Goal: Transaction & Acquisition: Purchase product/service

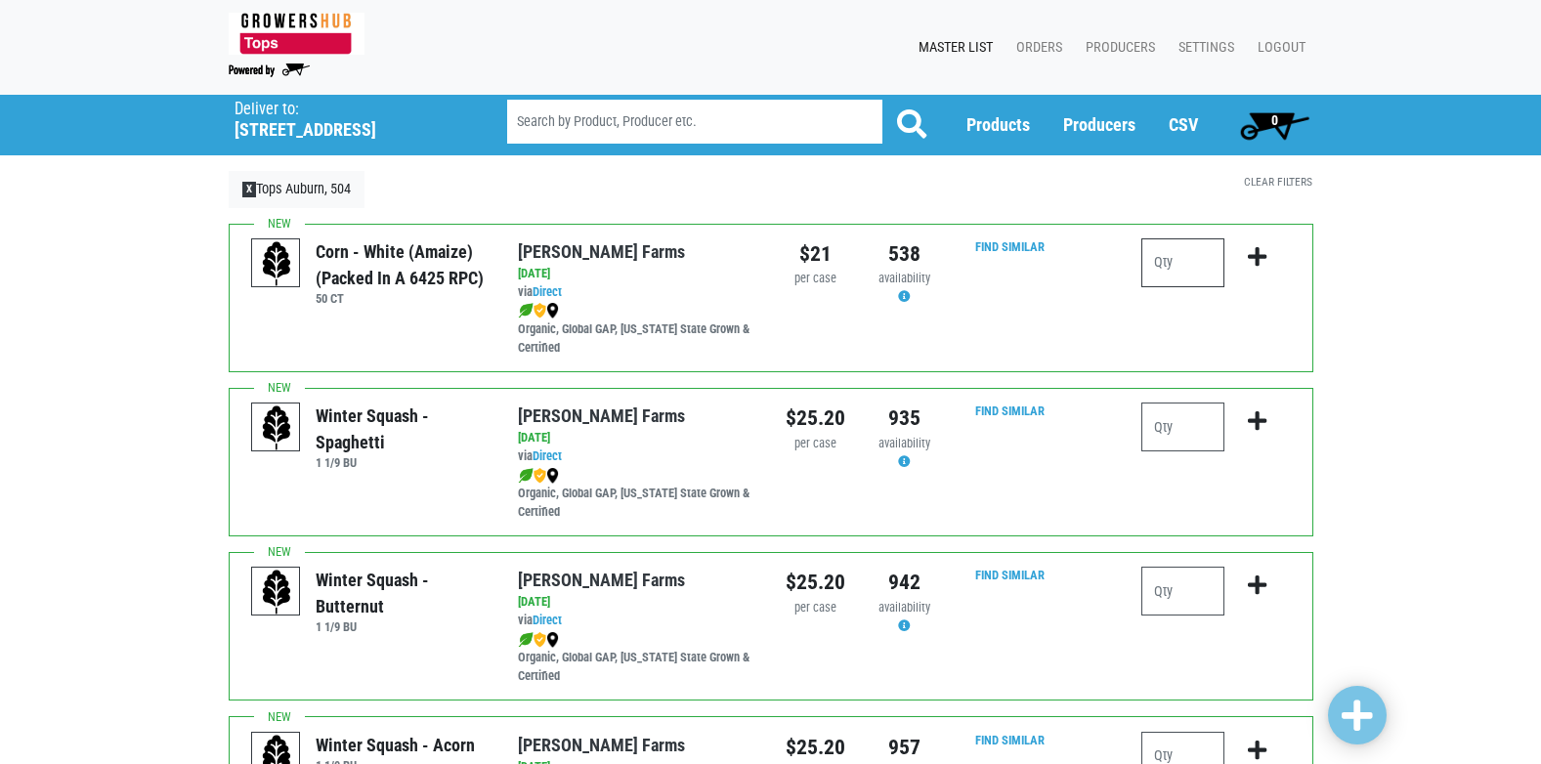
click at [1186, 267] on input "number" at bounding box center [1182, 262] width 83 height 49
type input "15"
click at [1257, 267] on icon "submit" at bounding box center [1257, 256] width 19 height 21
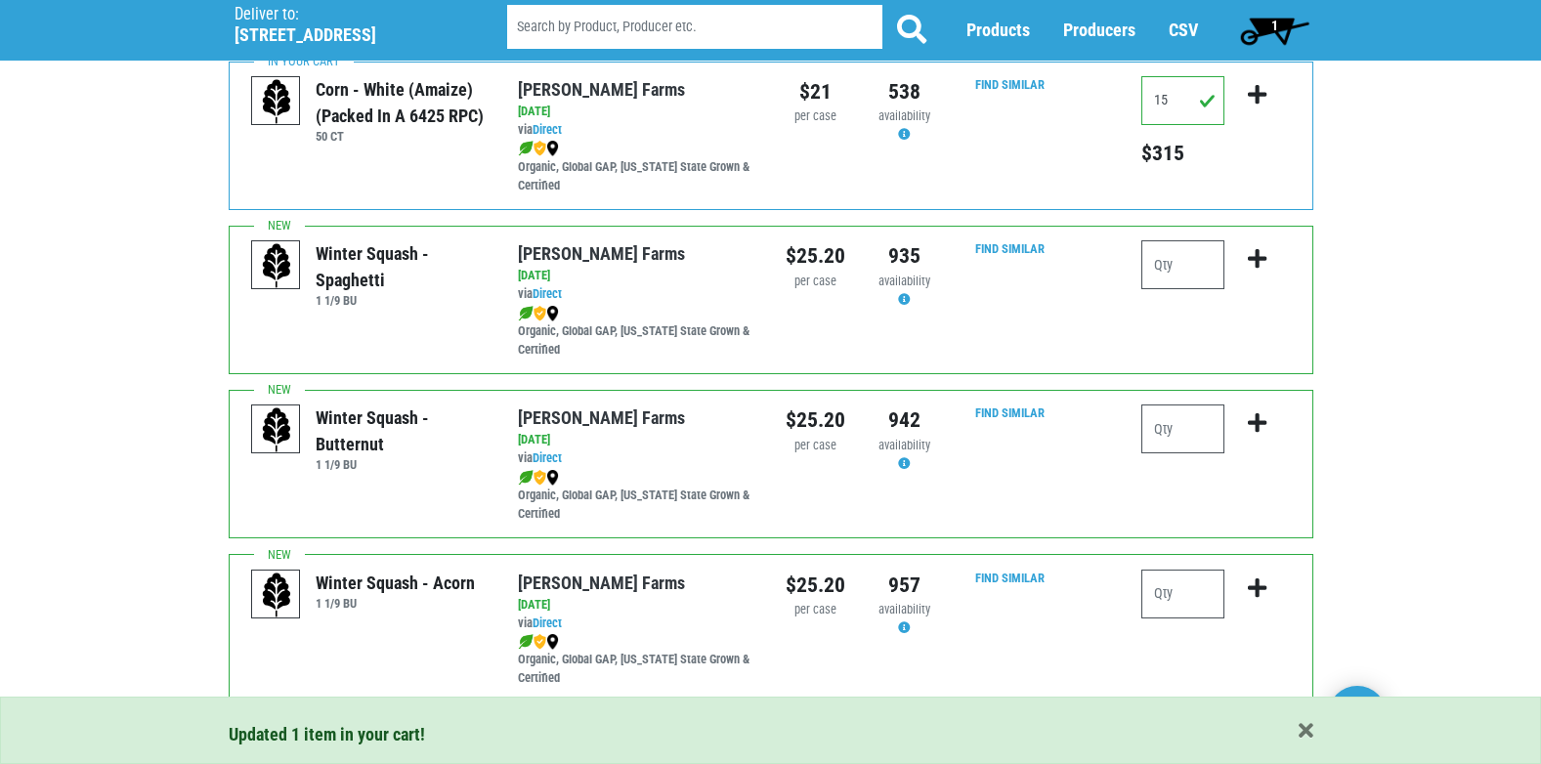
scroll to position [195, 0]
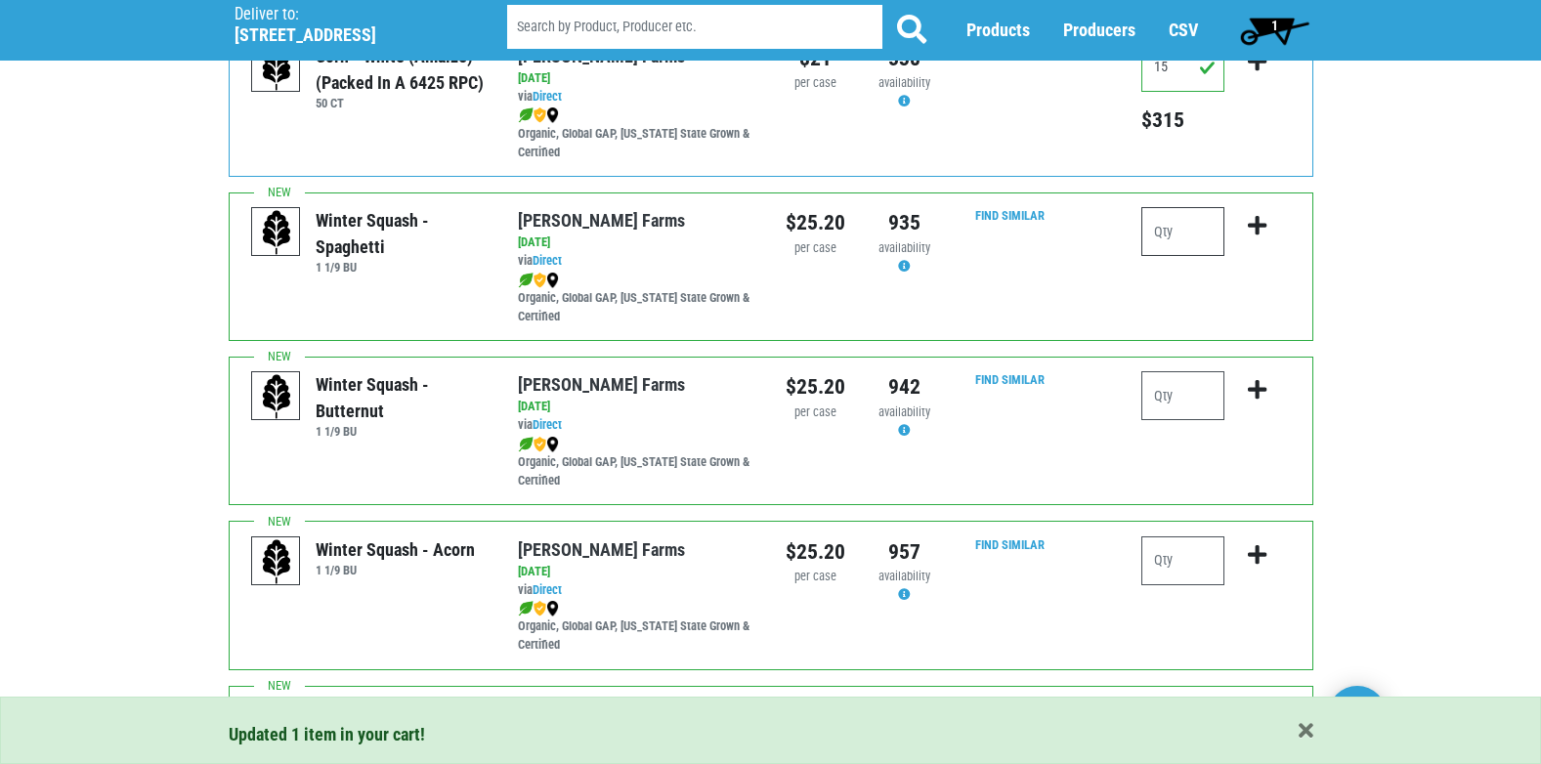
click at [1173, 240] on input "number" at bounding box center [1182, 231] width 83 height 49
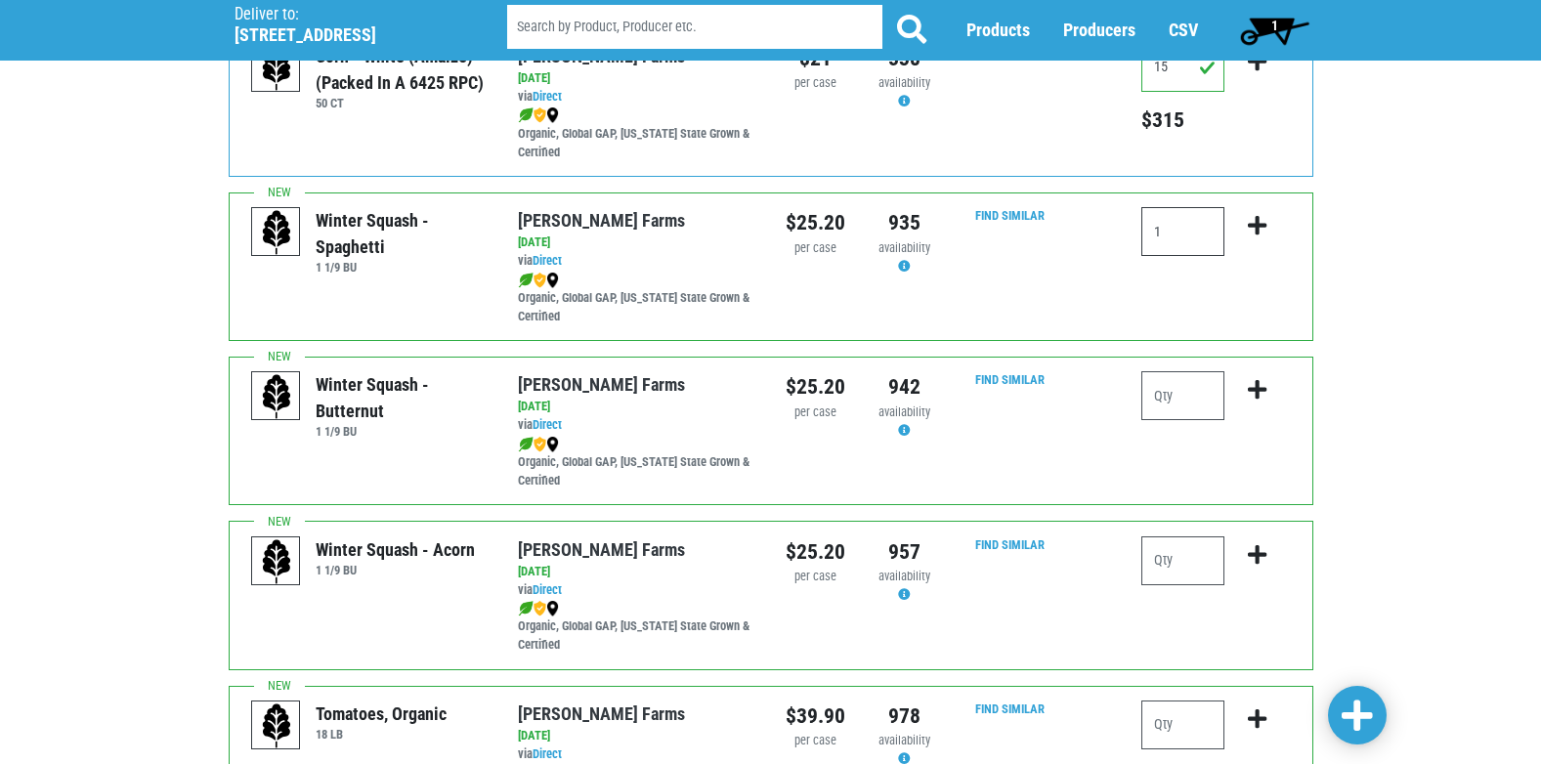
type input "1"
click at [1253, 226] on icon "submit" at bounding box center [1257, 225] width 19 height 21
click at [1161, 398] on input "number" at bounding box center [1182, 395] width 83 height 49
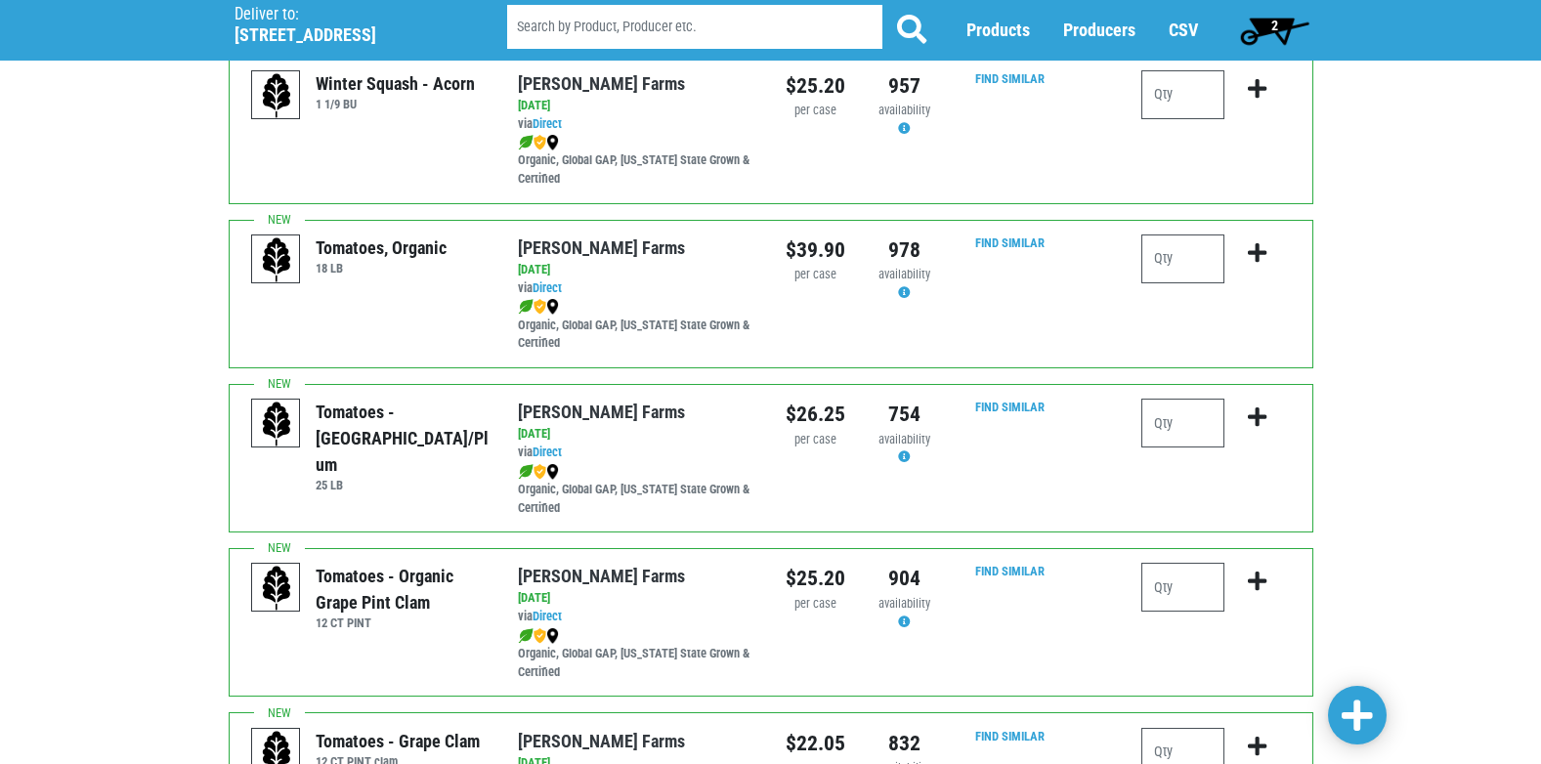
scroll to position [684, 0]
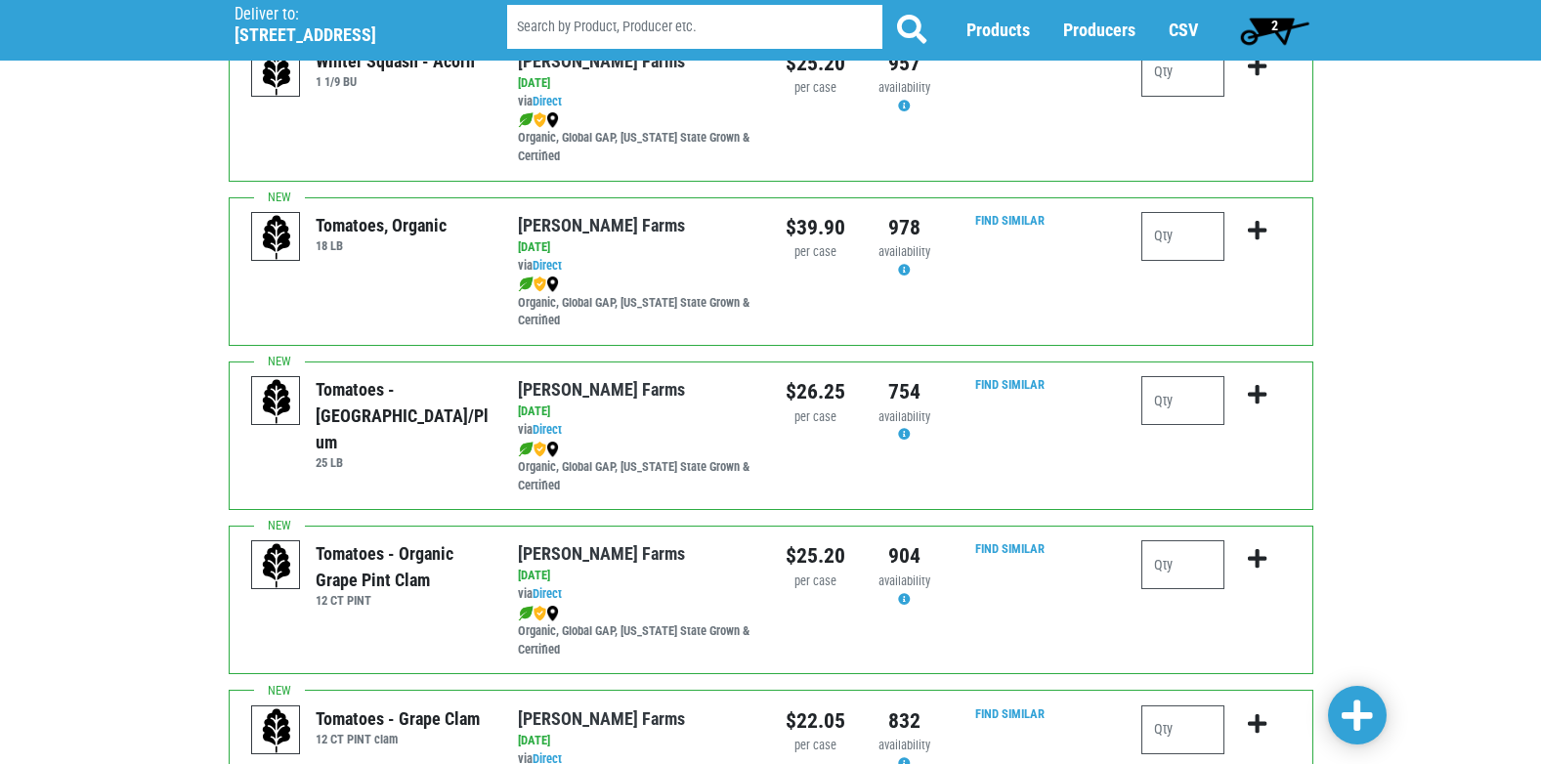
type input "1"
click at [1182, 406] on input "number" at bounding box center [1182, 400] width 83 height 49
type input "1"
click at [1252, 392] on icon "submit" at bounding box center [1257, 394] width 19 height 21
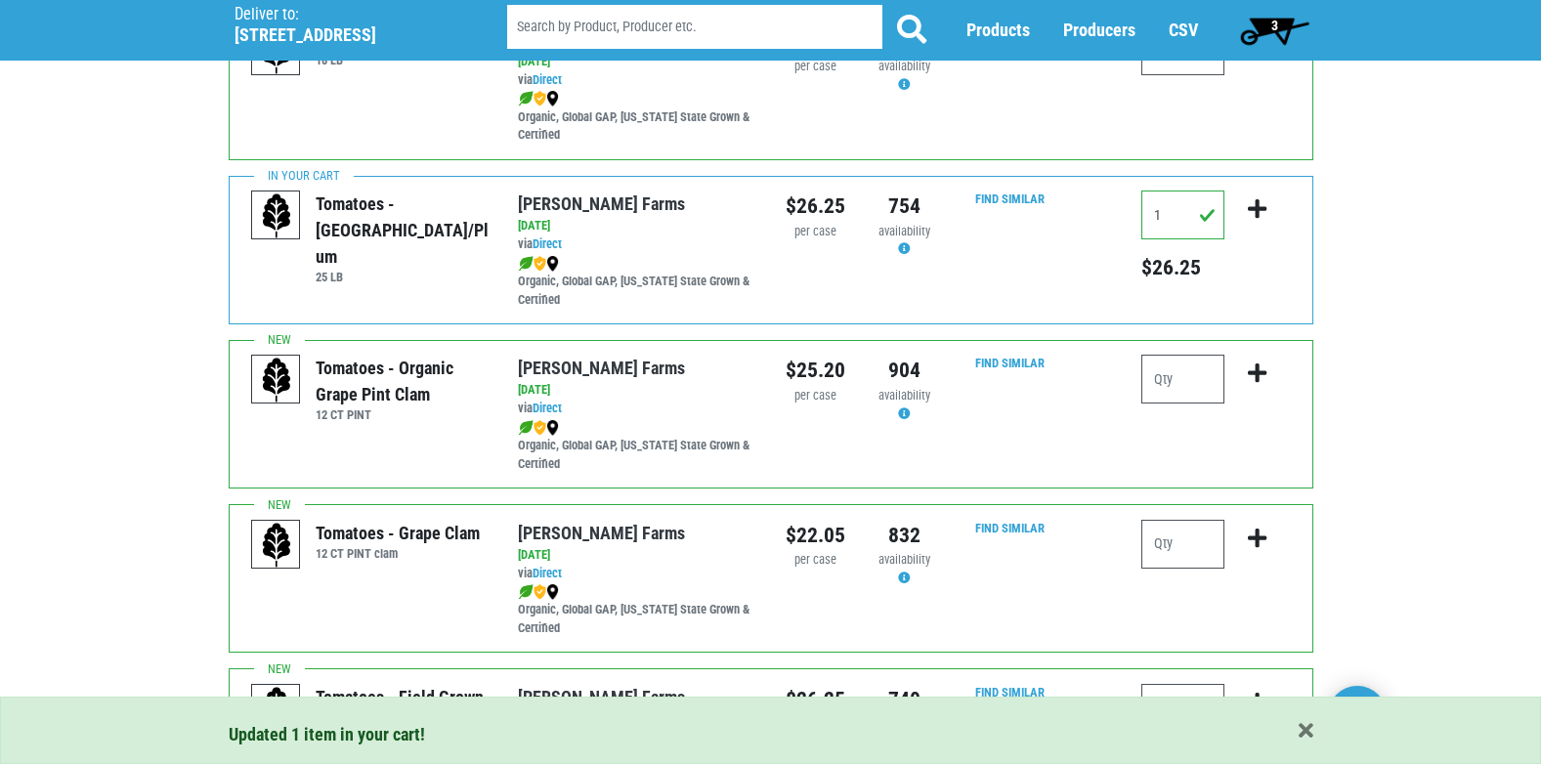
scroll to position [977, 0]
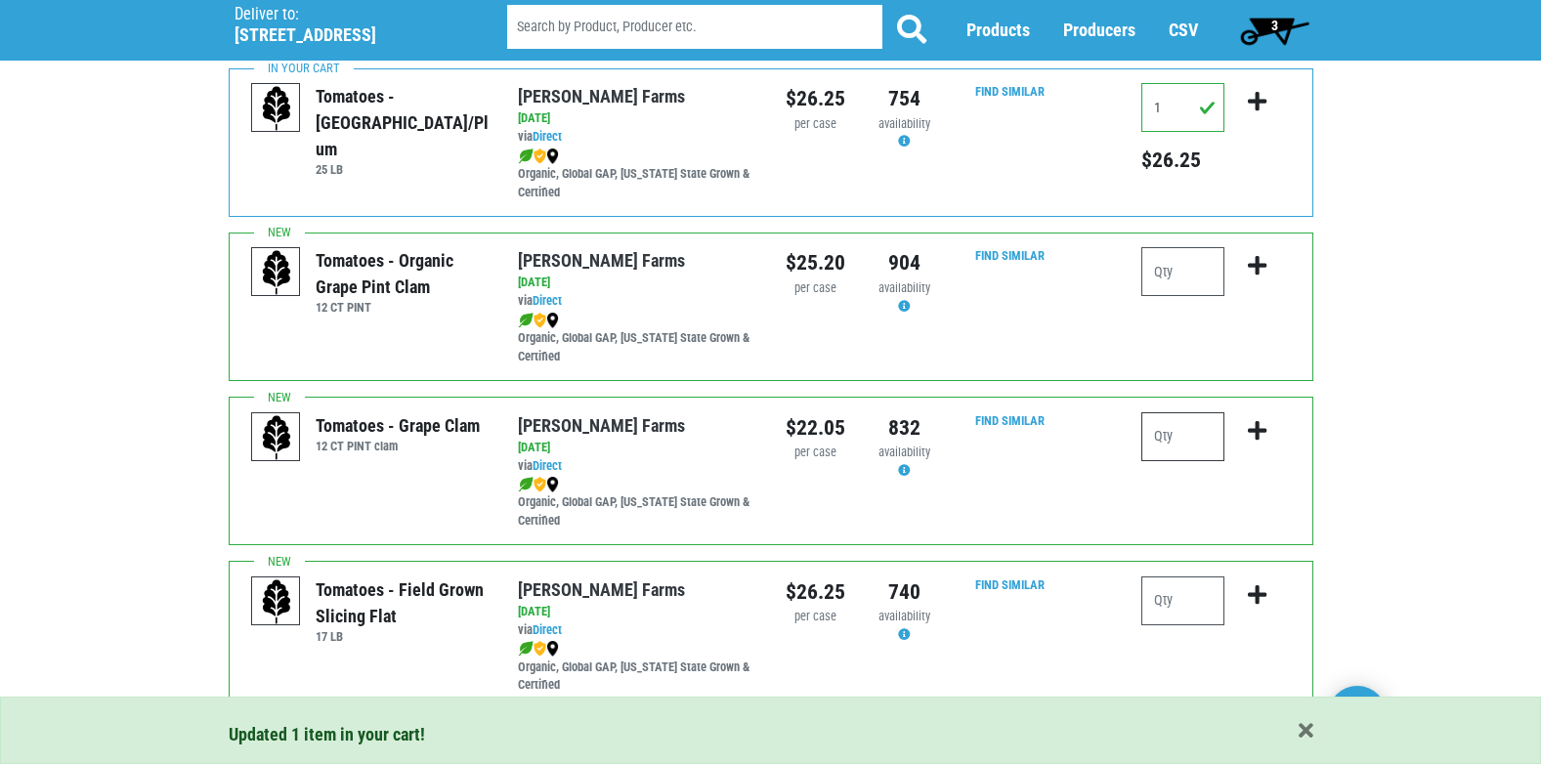
click at [1155, 440] on input "number" at bounding box center [1182, 436] width 83 height 49
type input "1"
click at [1255, 427] on icon "submit" at bounding box center [1257, 430] width 19 height 21
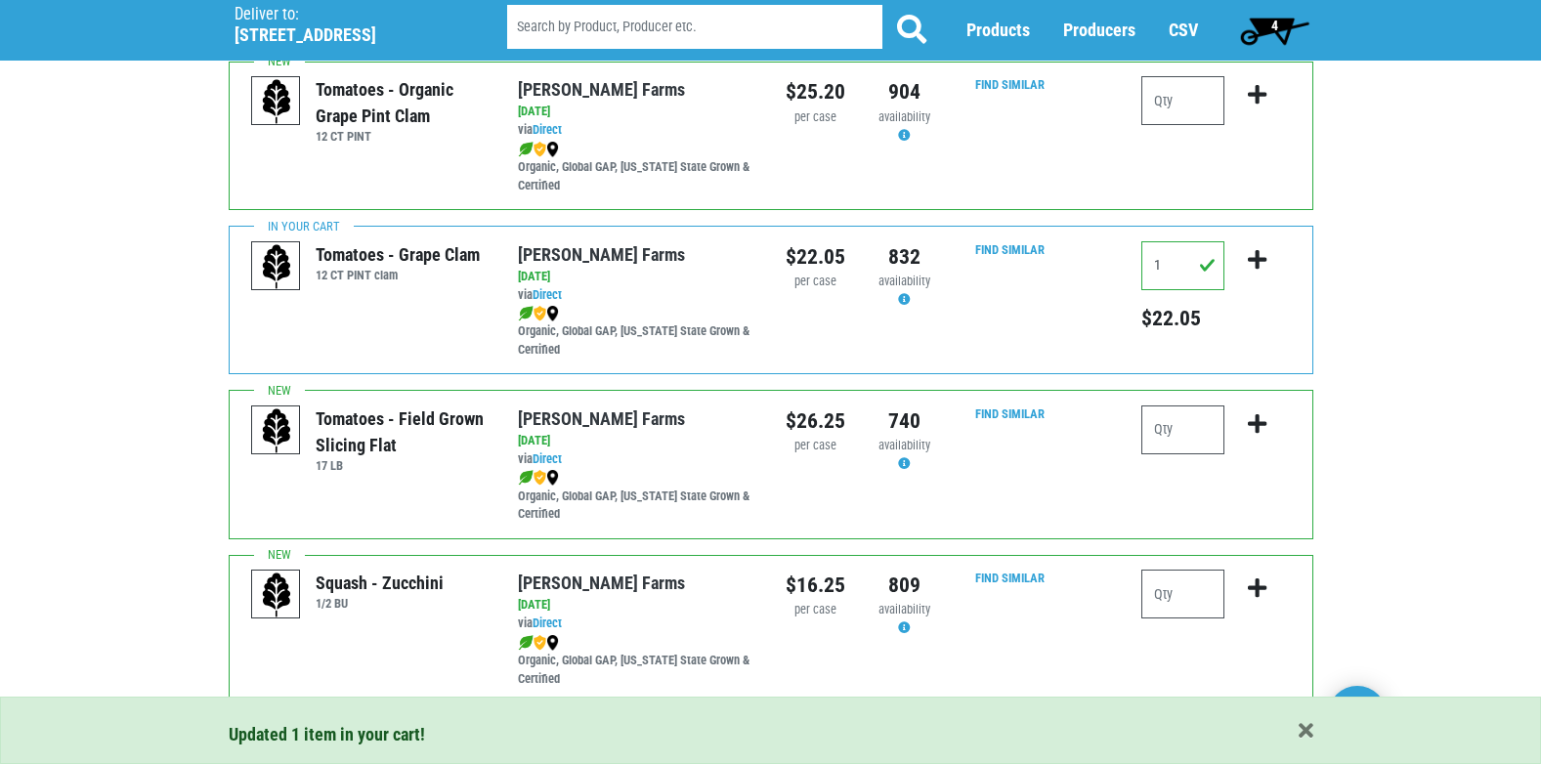
scroll to position [1270, 0]
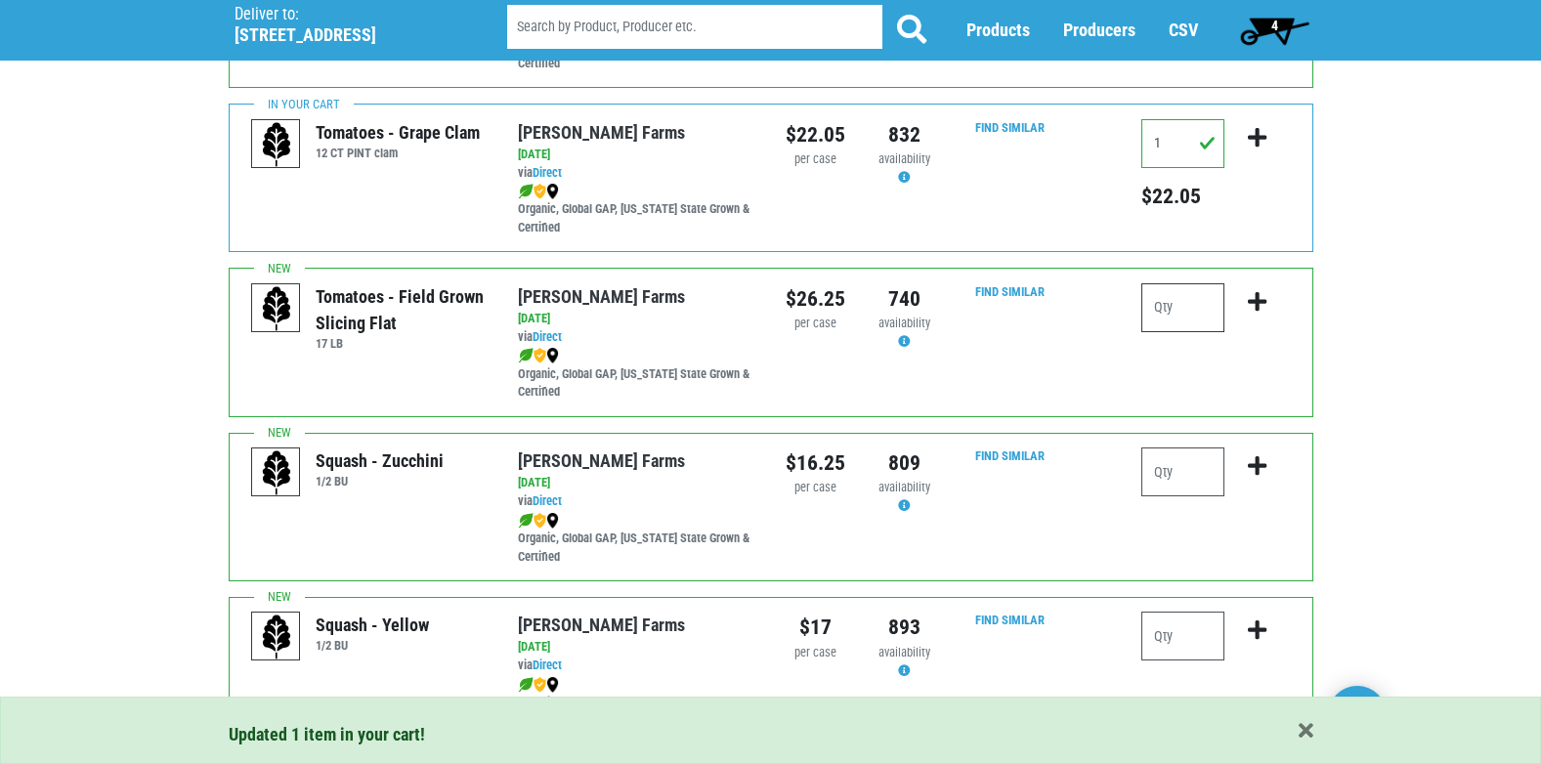
click at [1176, 299] on input "number" at bounding box center [1182, 307] width 83 height 49
type input "1"
click at [1255, 305] on icon "submit" at bounding box center [1257, 301] width 19 height 21
click at [1190, 470] on input "number" at bounding box center [1182, 472] width 83 height 49
type input "2"
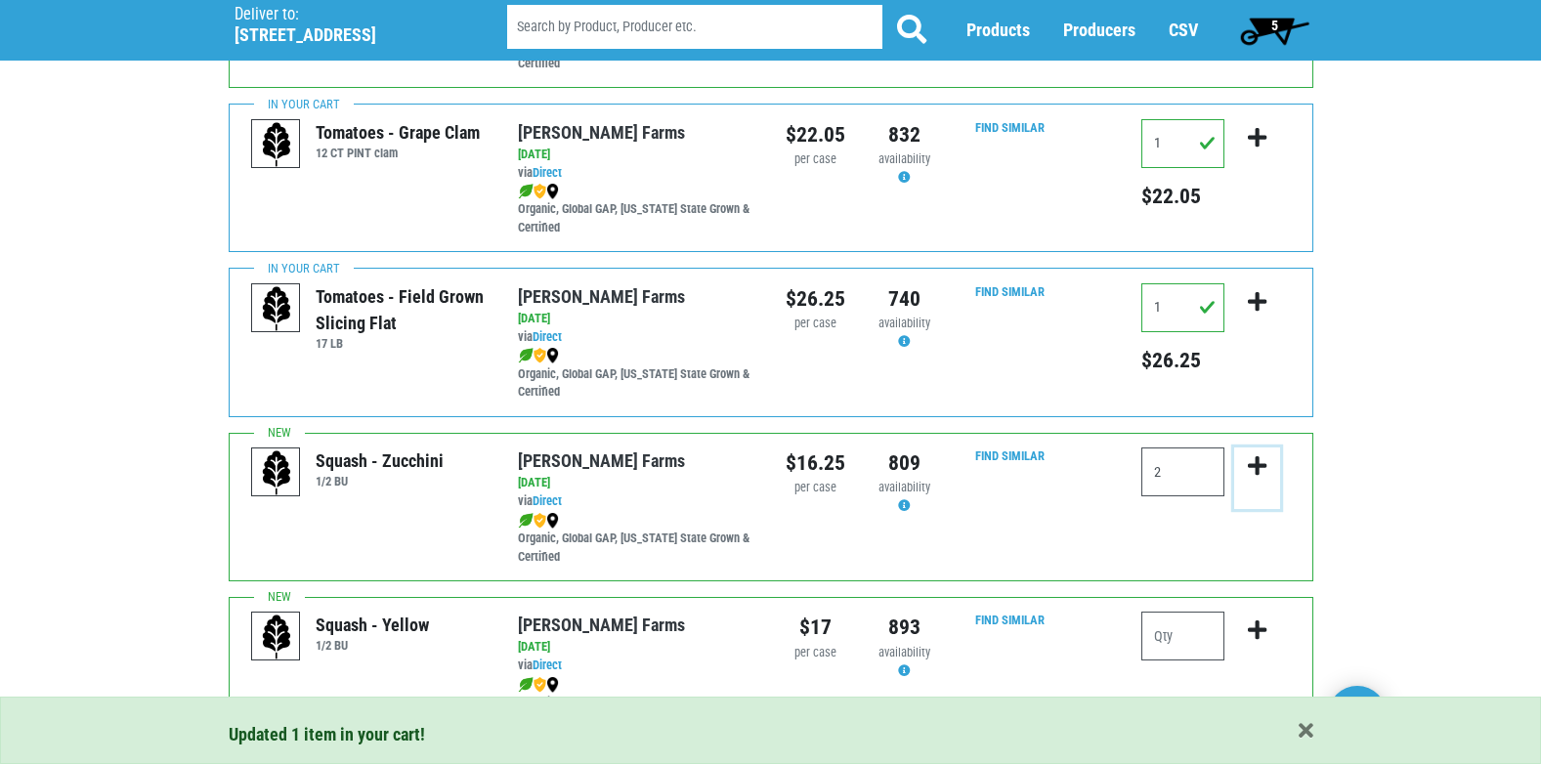
click at [1265, 460] on icon "submit" at bounding box center [1257, 465] width 19 height 21
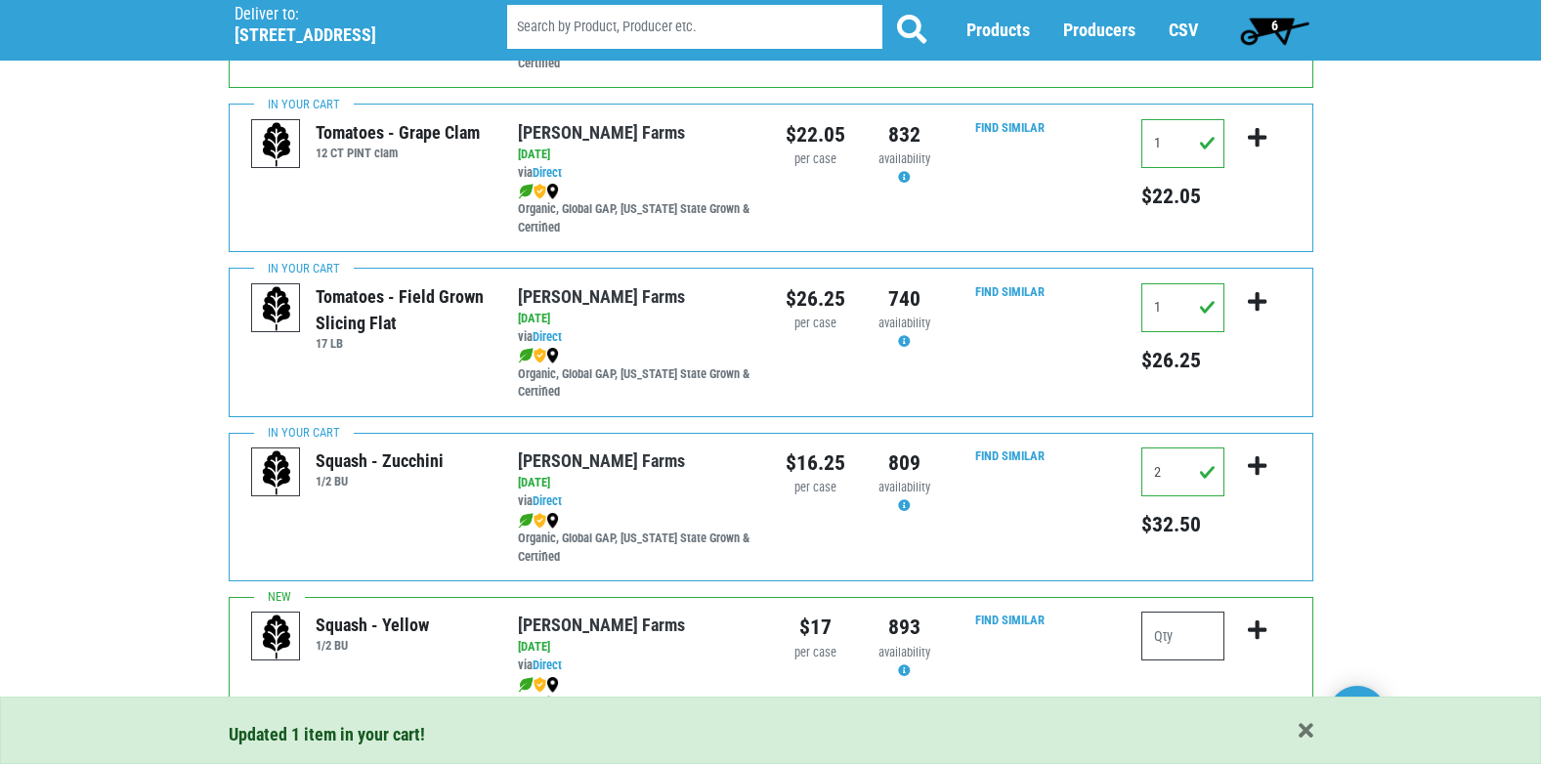
click at [1178, 653] on input "number" at bounding box center [1182, 636] width 83 height 49
type input "2"
click at [1268, 626] on button "submit" at bounding box center [1257, 643] width 46 height 62
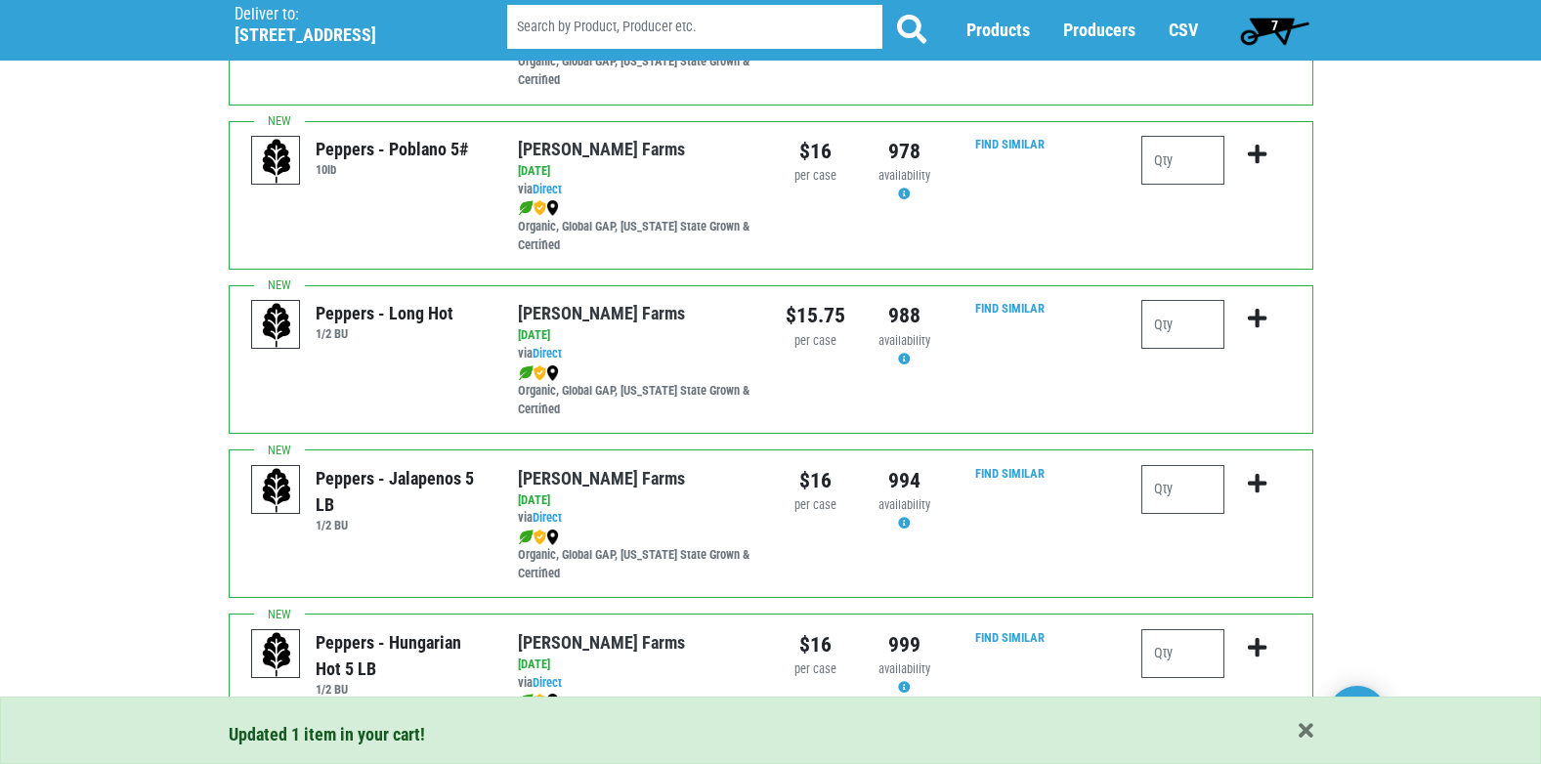
scroll to position [2247, 0]
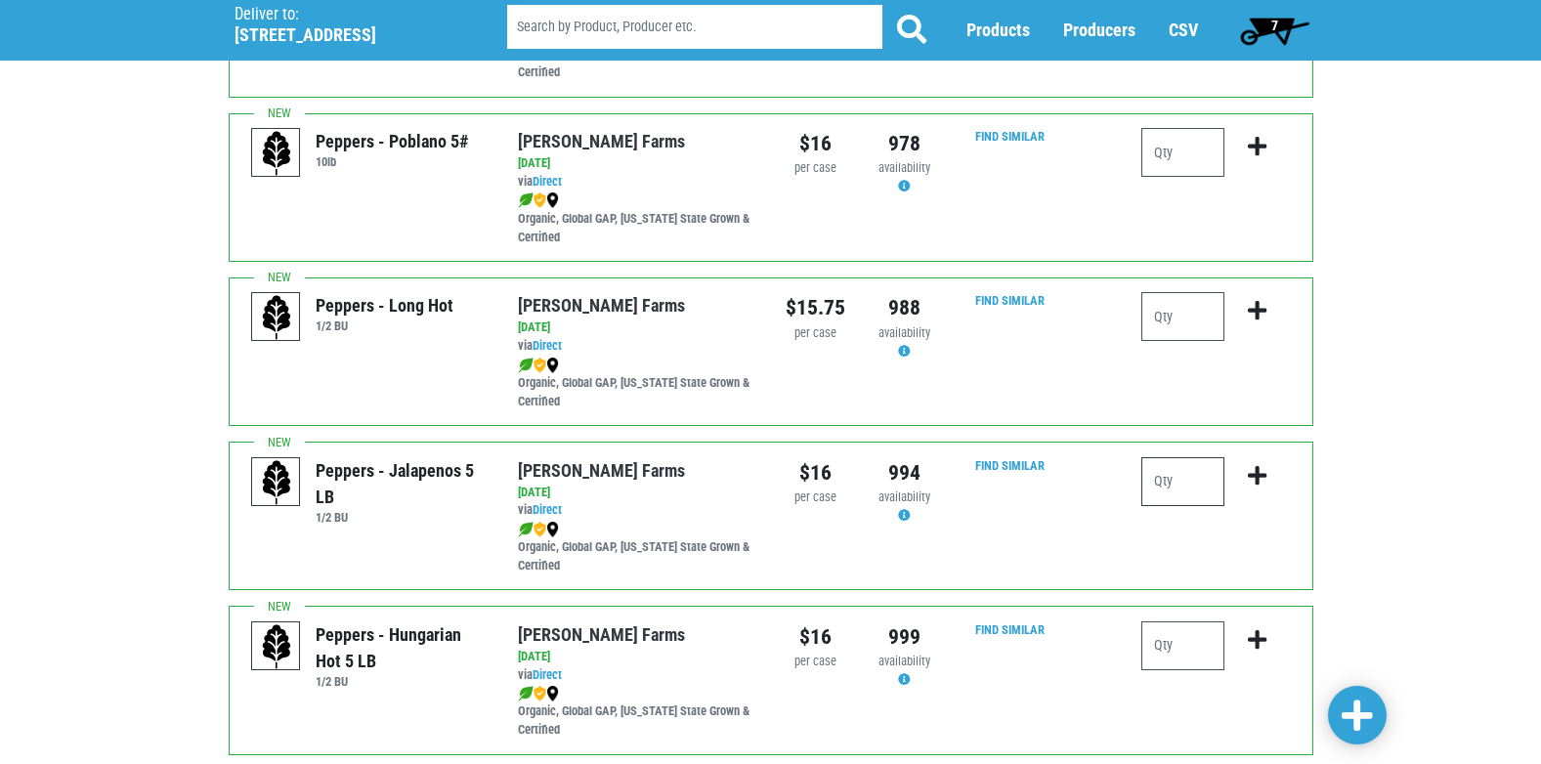
click at [1176, 478] on input "number" at bounding box center [1182, 481] width 83 height 49
type input "1"
click at [1260, 472] on icon "submit" at bounding box center [1257, 475] width 19 height 21
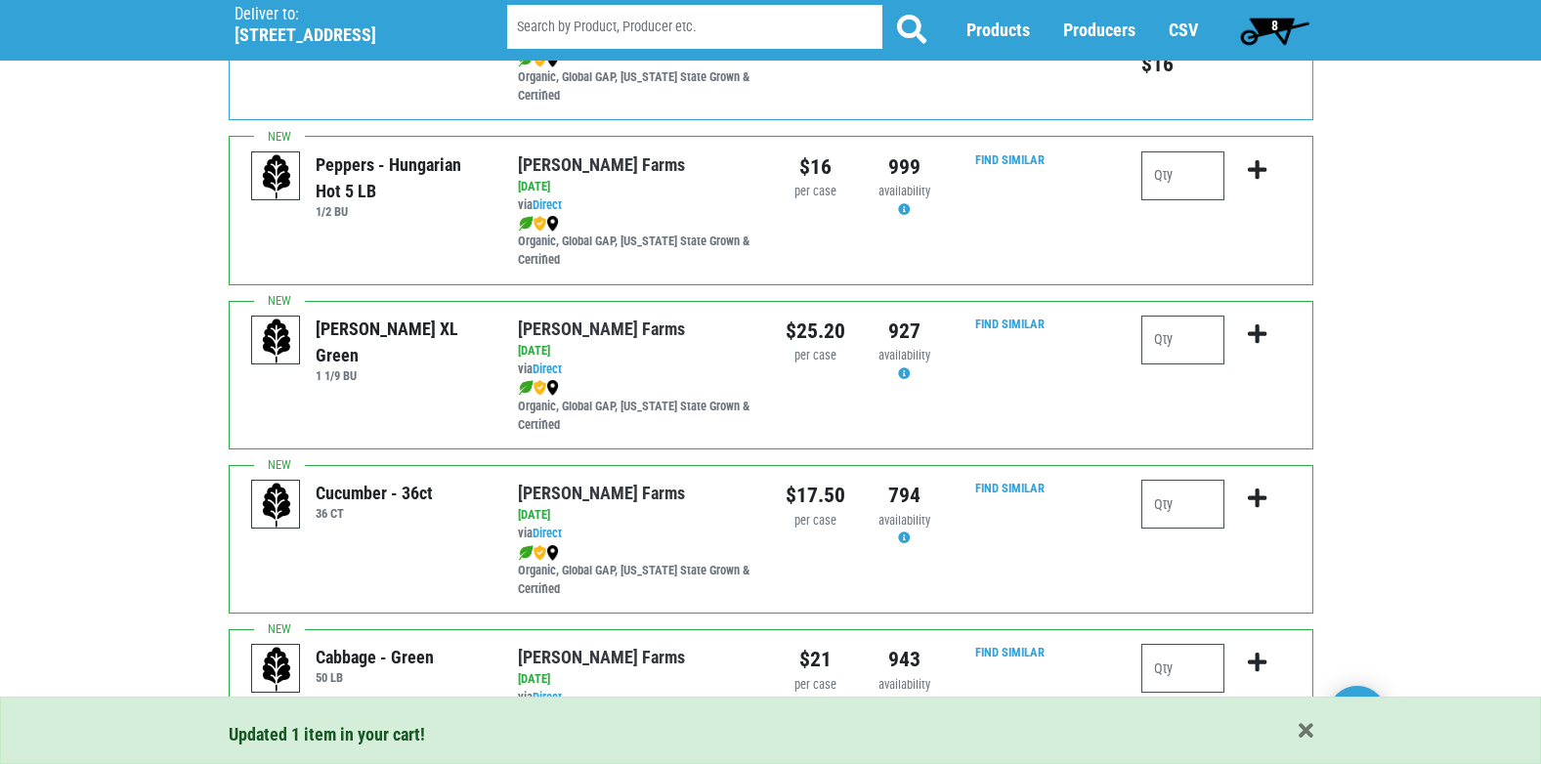
scroll to position [2736, 0]
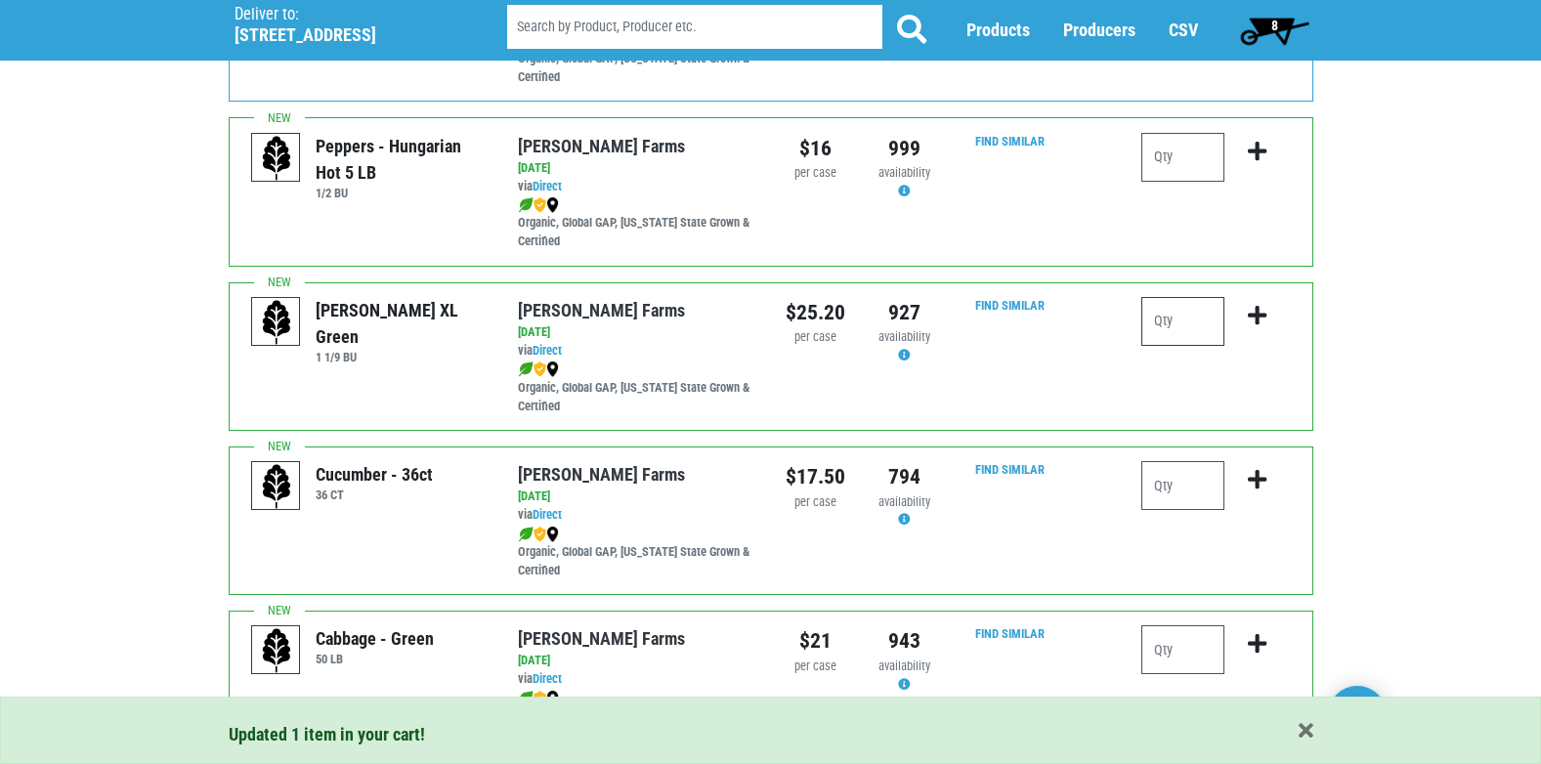
click at [1166, 327] on input "number" at bounding box center [1182, 321] width 83 height 49
type input "2"
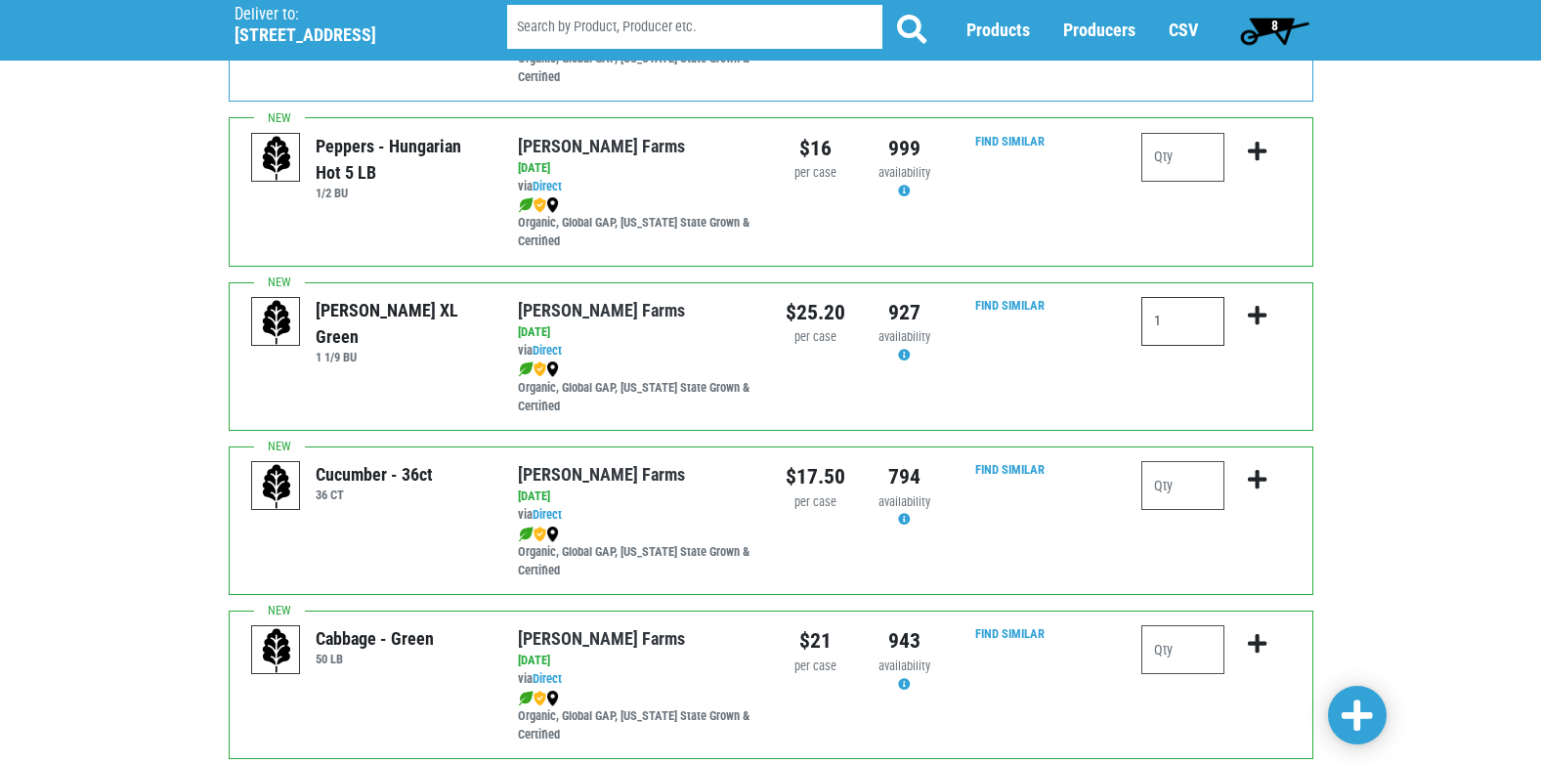
type input "1"
click at [1260, 318] on icon "submit" at bounding box center [1257, 315] width 19 height 21
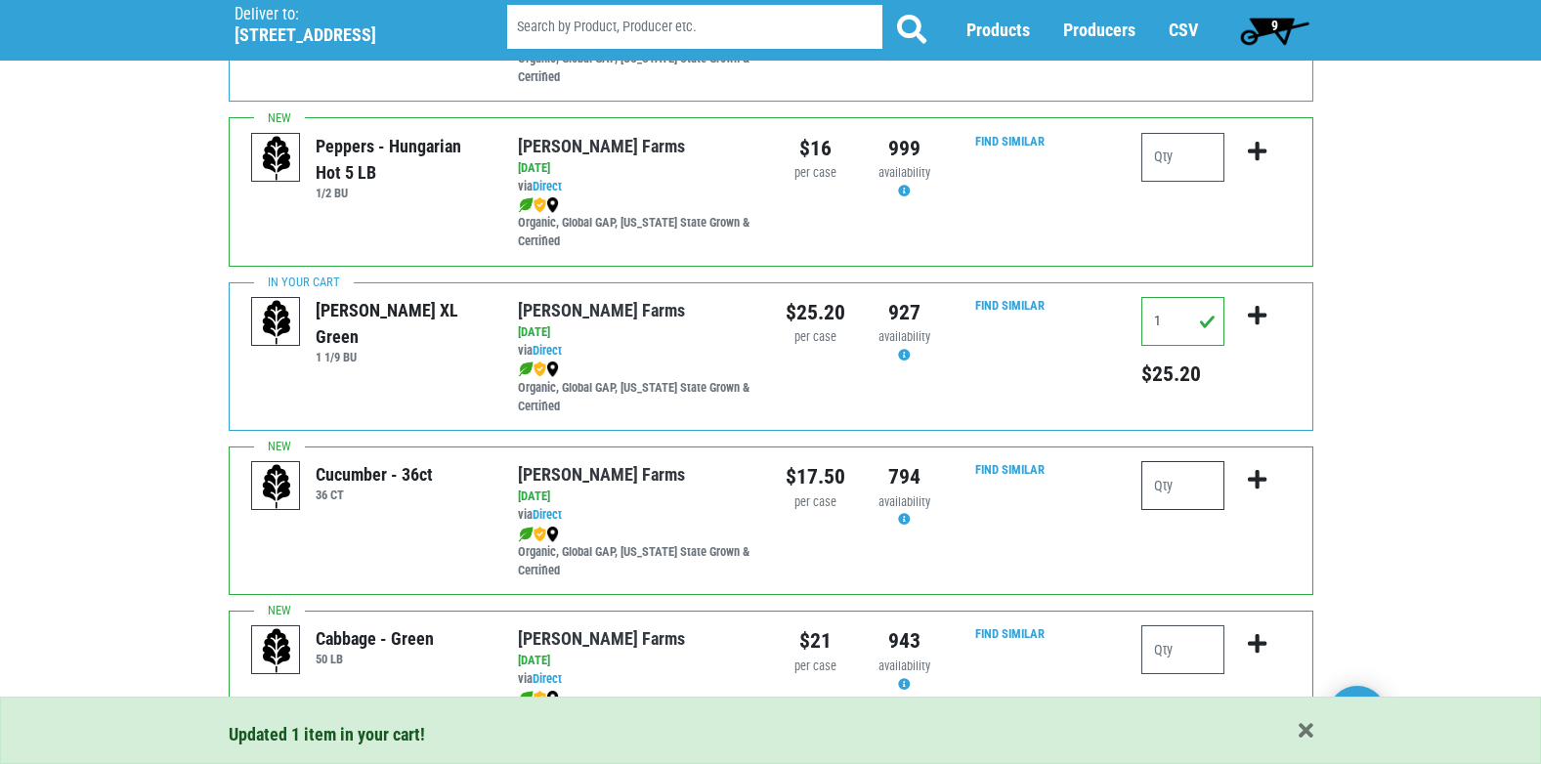
click at [1186, 489] on input "number" at bounding box center [1182, 485] width 83 height 49
type input "4"
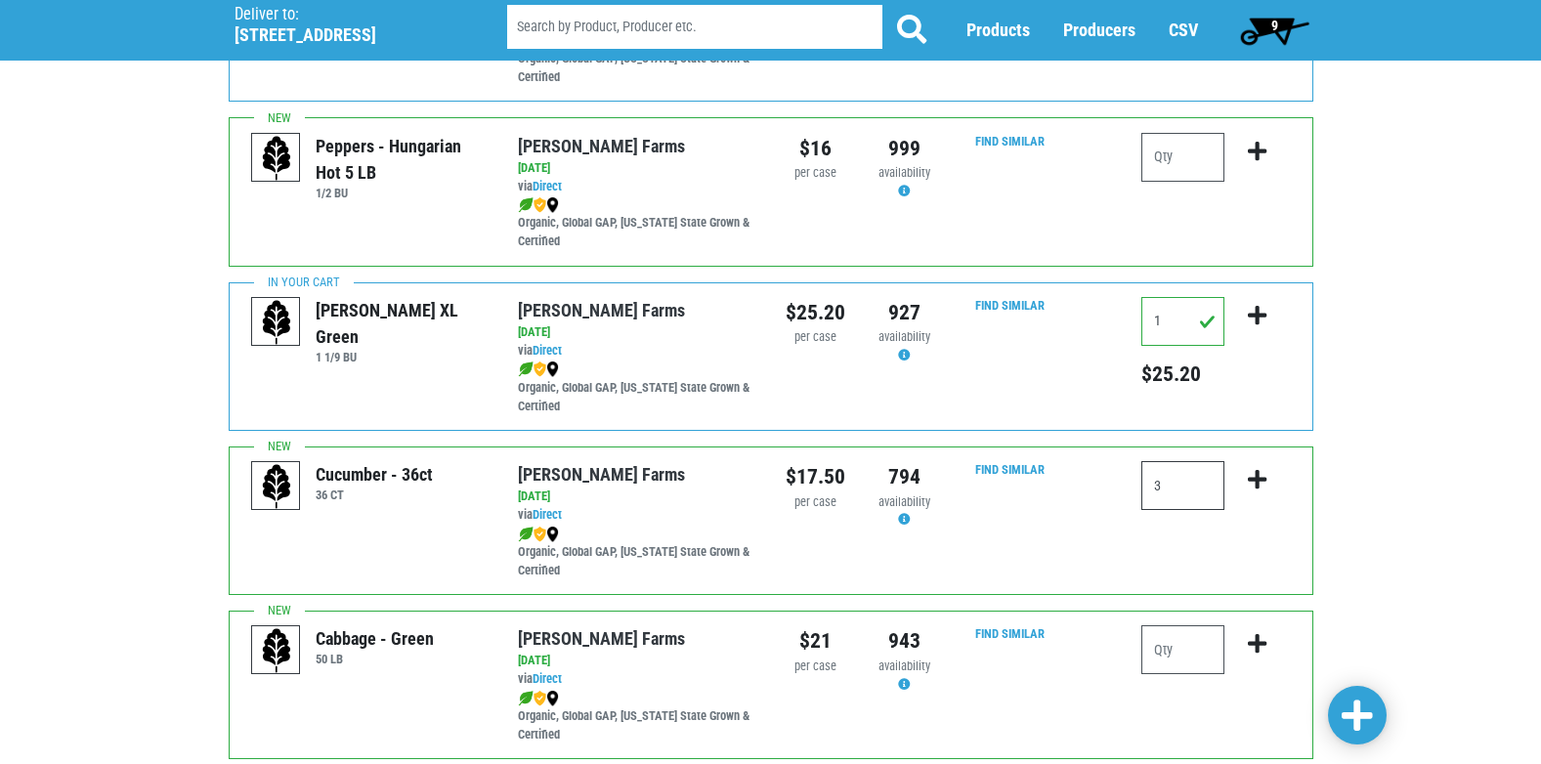
type input "3"
click at [1260, 478] on icon "submit" at bounding box center [1257, 479] width 19 height 21
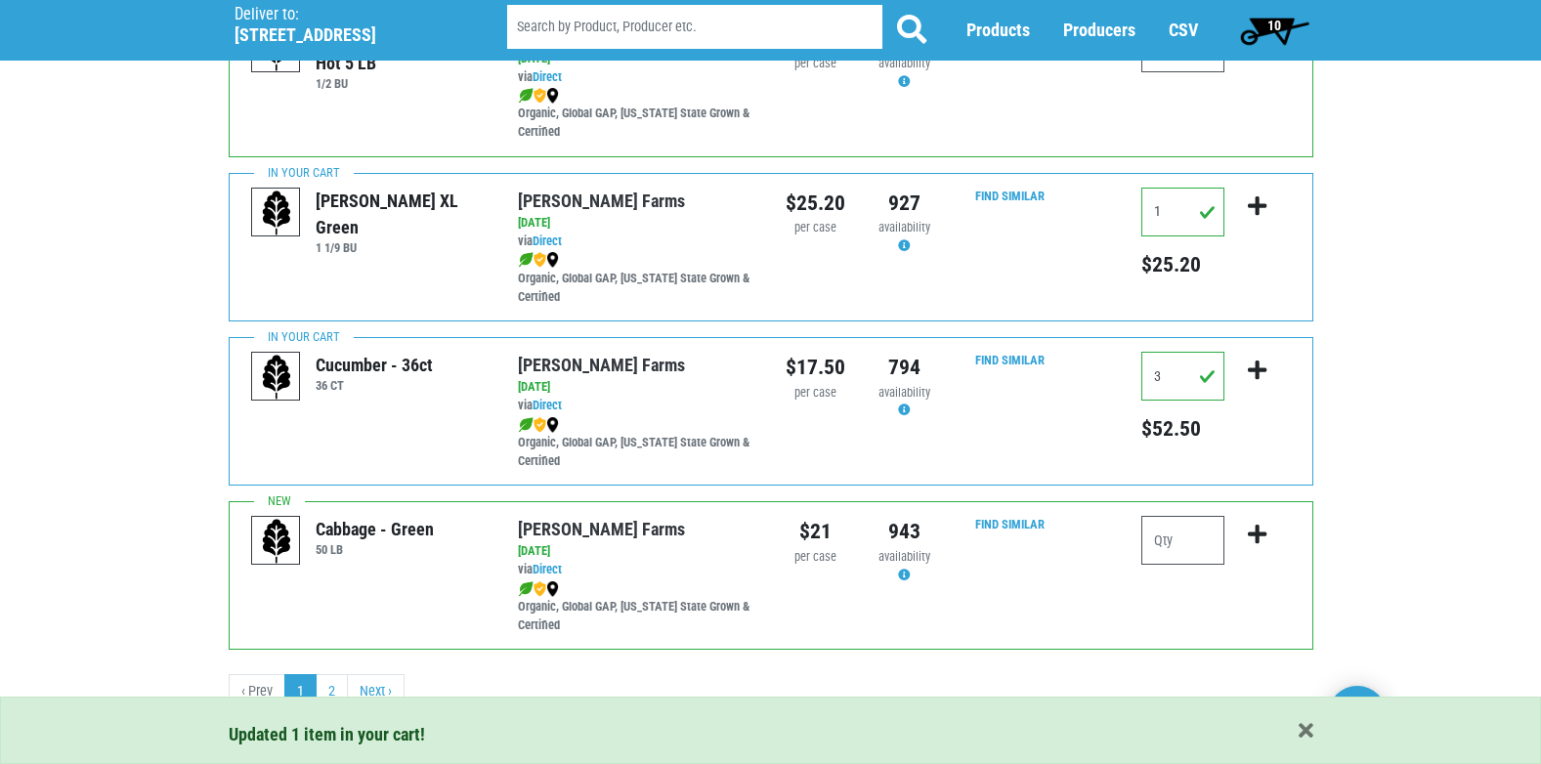
scroll to position [2855, 0]
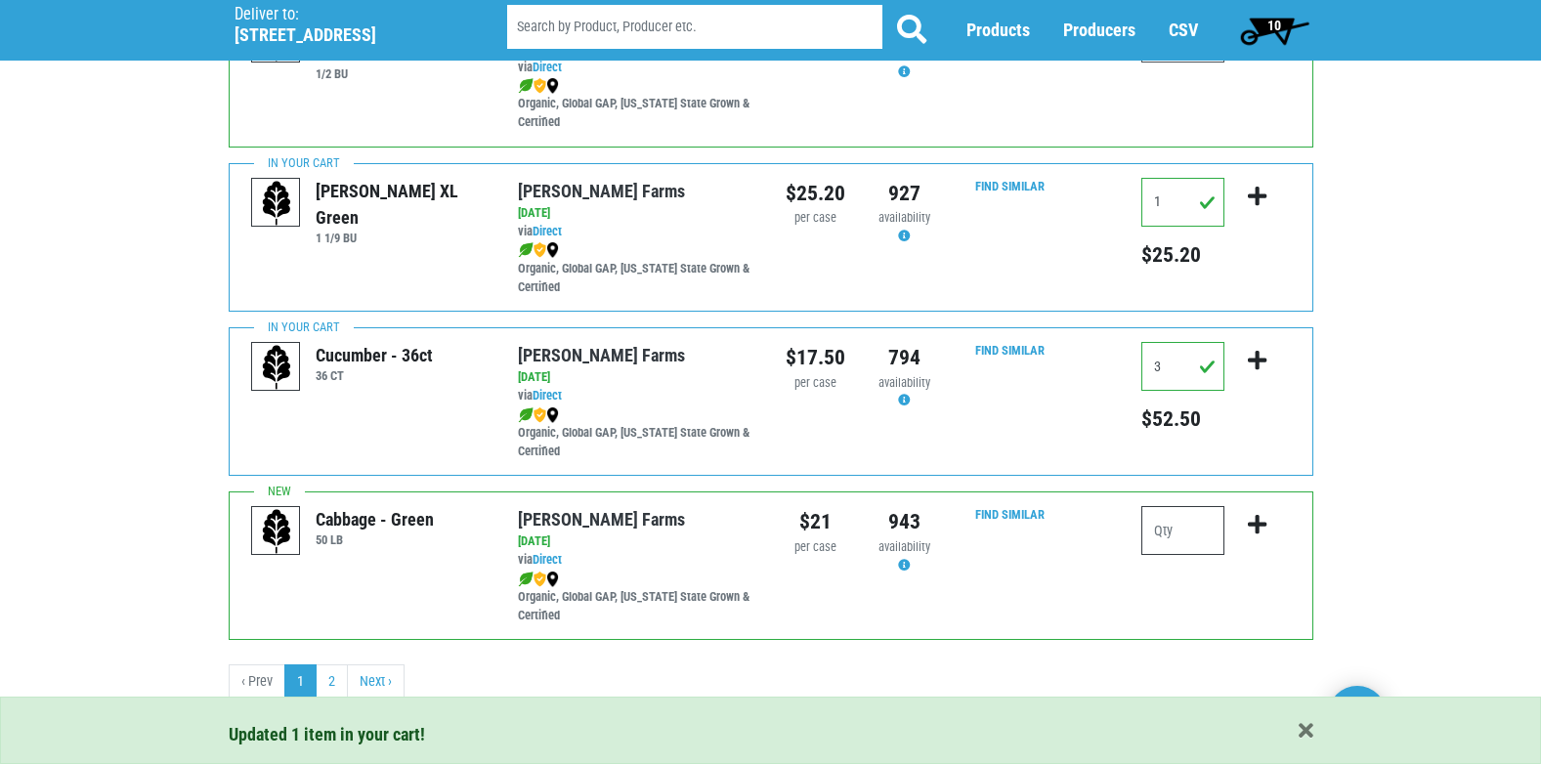
click at [1197, 517] on input "number" at bounding box center [1182, 530] width 83 height 49
type input "1"
click at [1256, 524] on icon "submit" at bounding box center [1257, 524] width 19 height 21
click at [386, 691] on link "Next ›" at bounding box center [376, 681] width 58 height 35
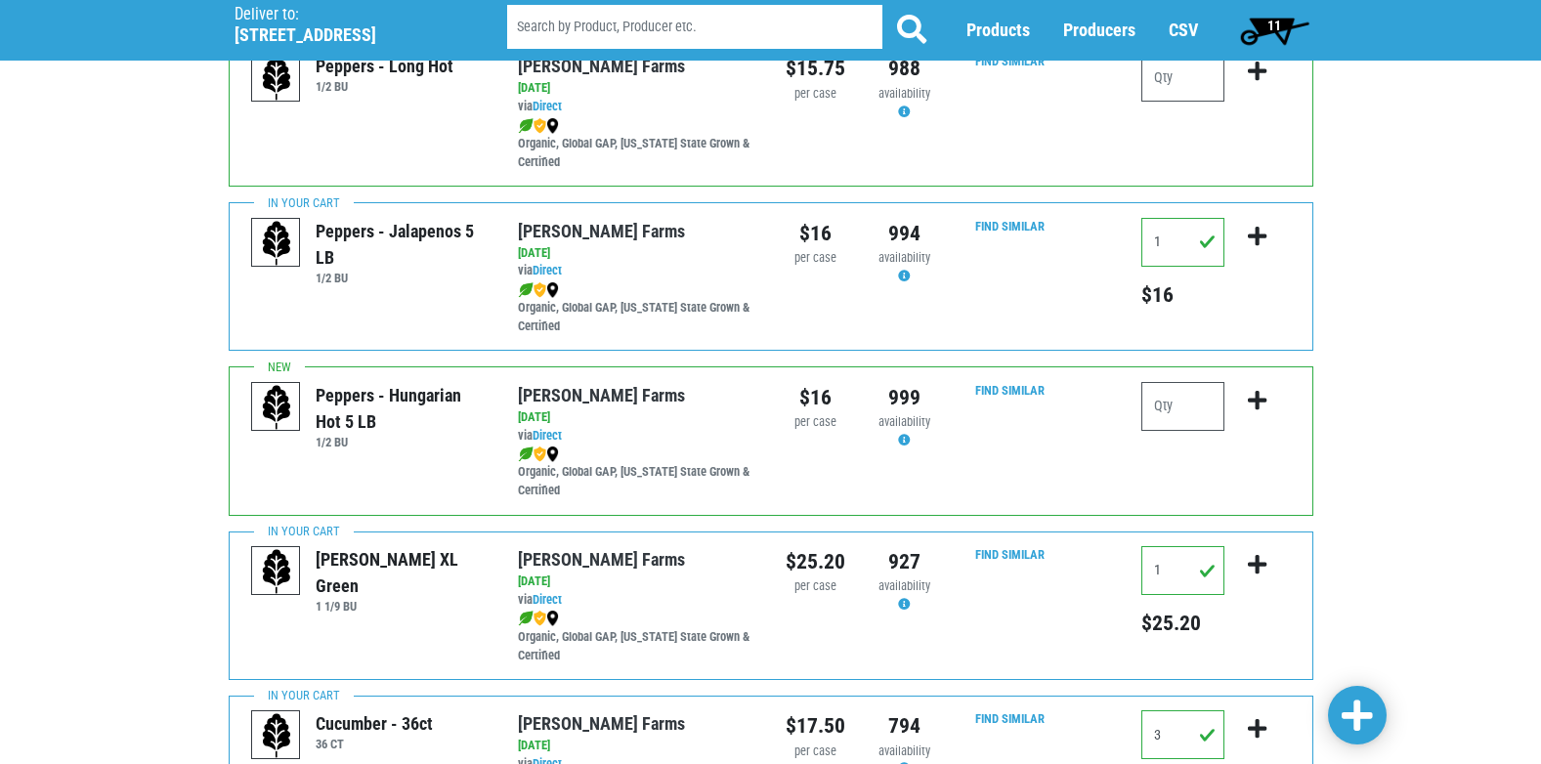
scroll to position [2464, 0]
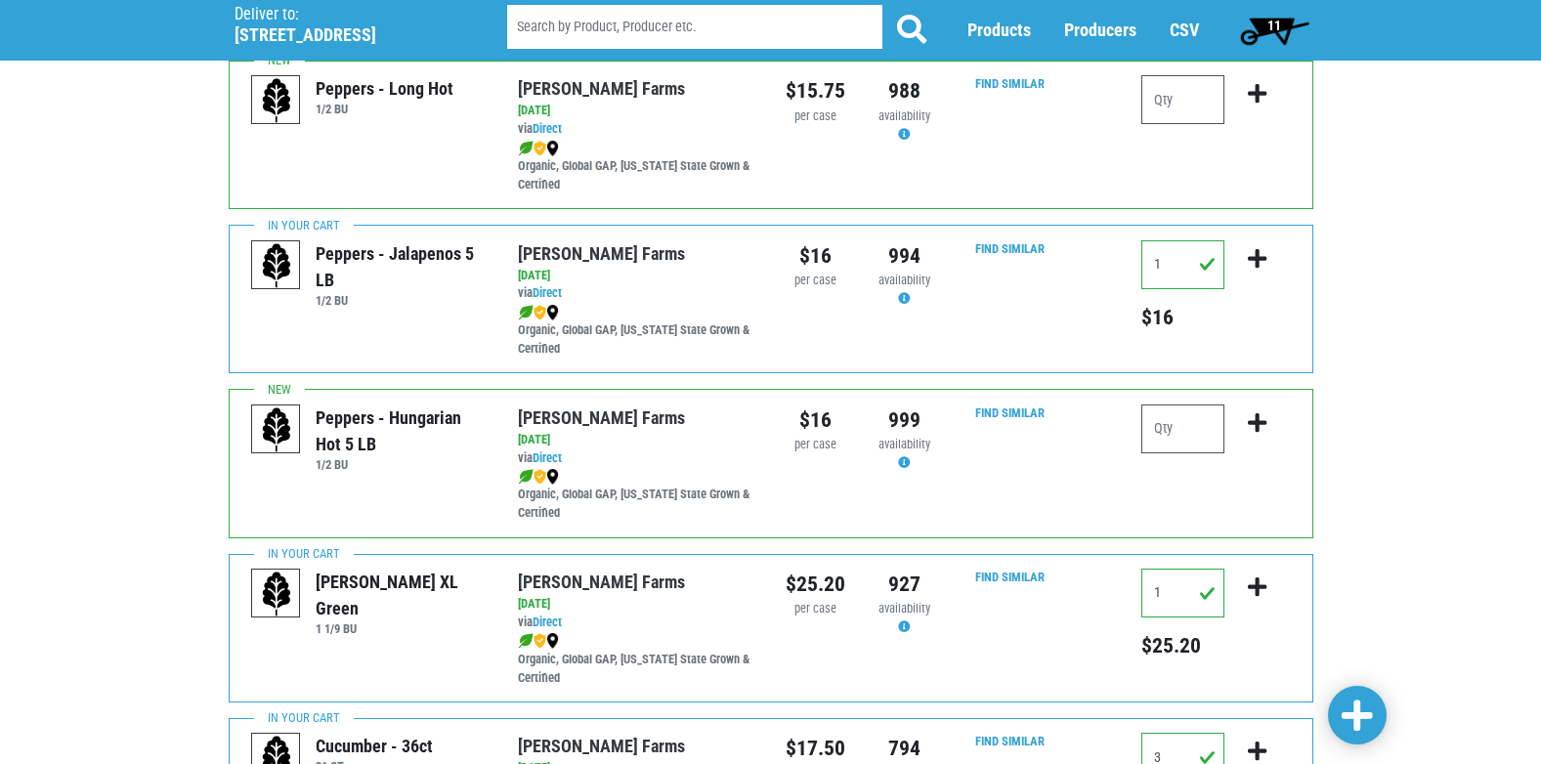
click at [1269, 25] on span "11" at bounding box center [1274, 26] width 14 height 16
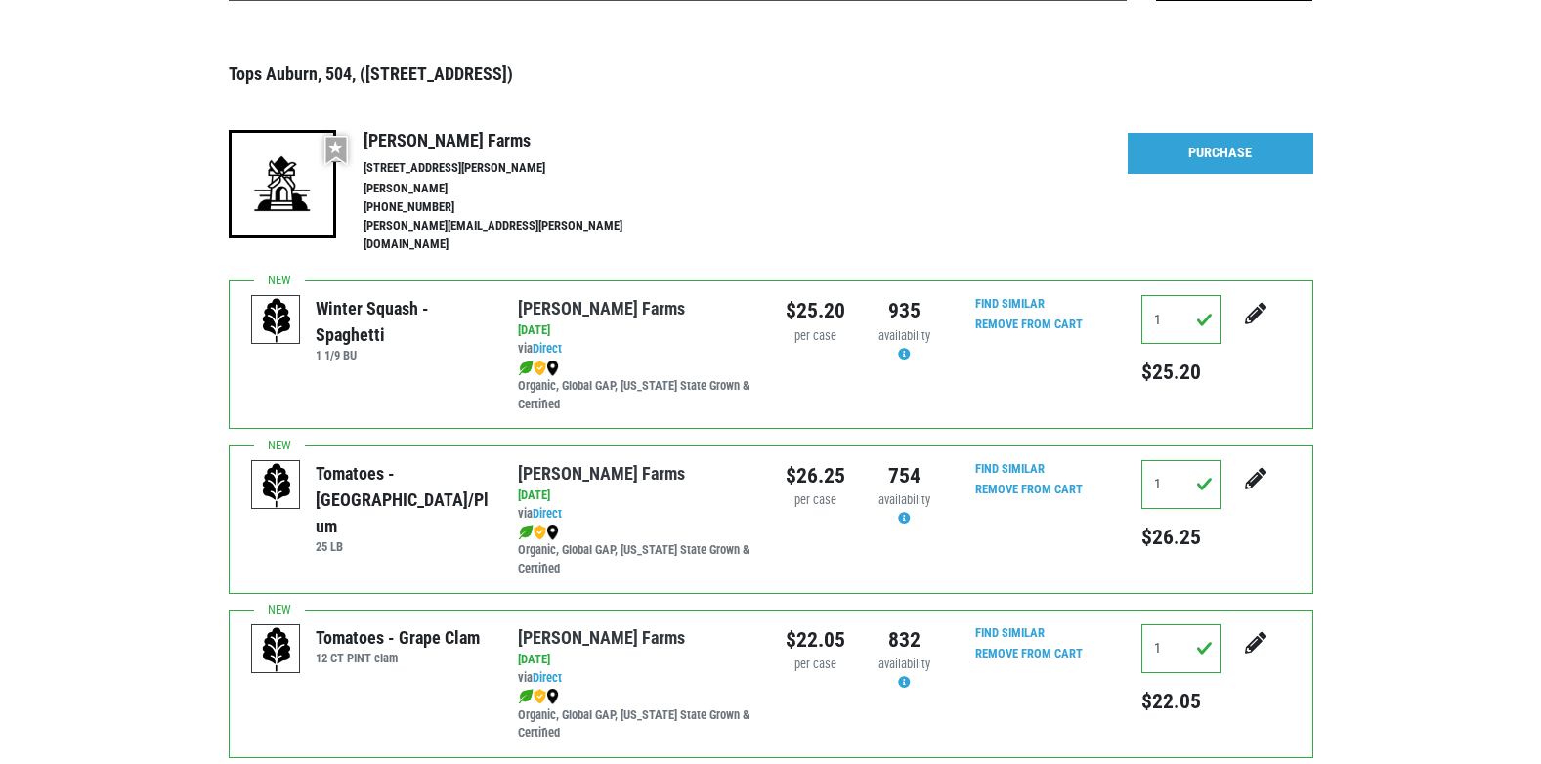
scroll to position [195, 0]
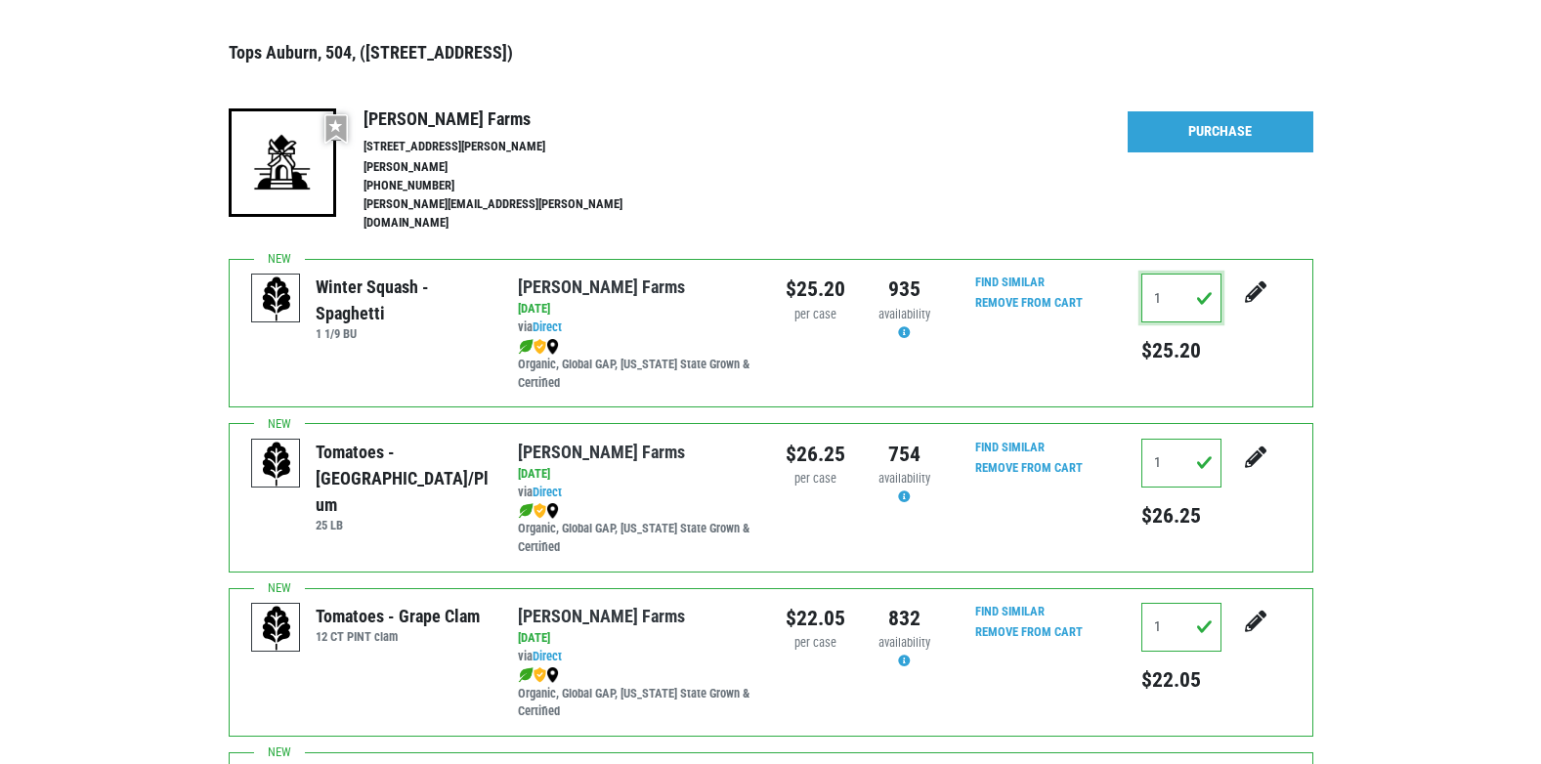
click at [1184, 284] on input "1" at bounding box center [1181, 298] width 80 height 49
type input "0"
click at [1231, 274] on button "submit" at bounding box center [1255, 305] width 49 height 62
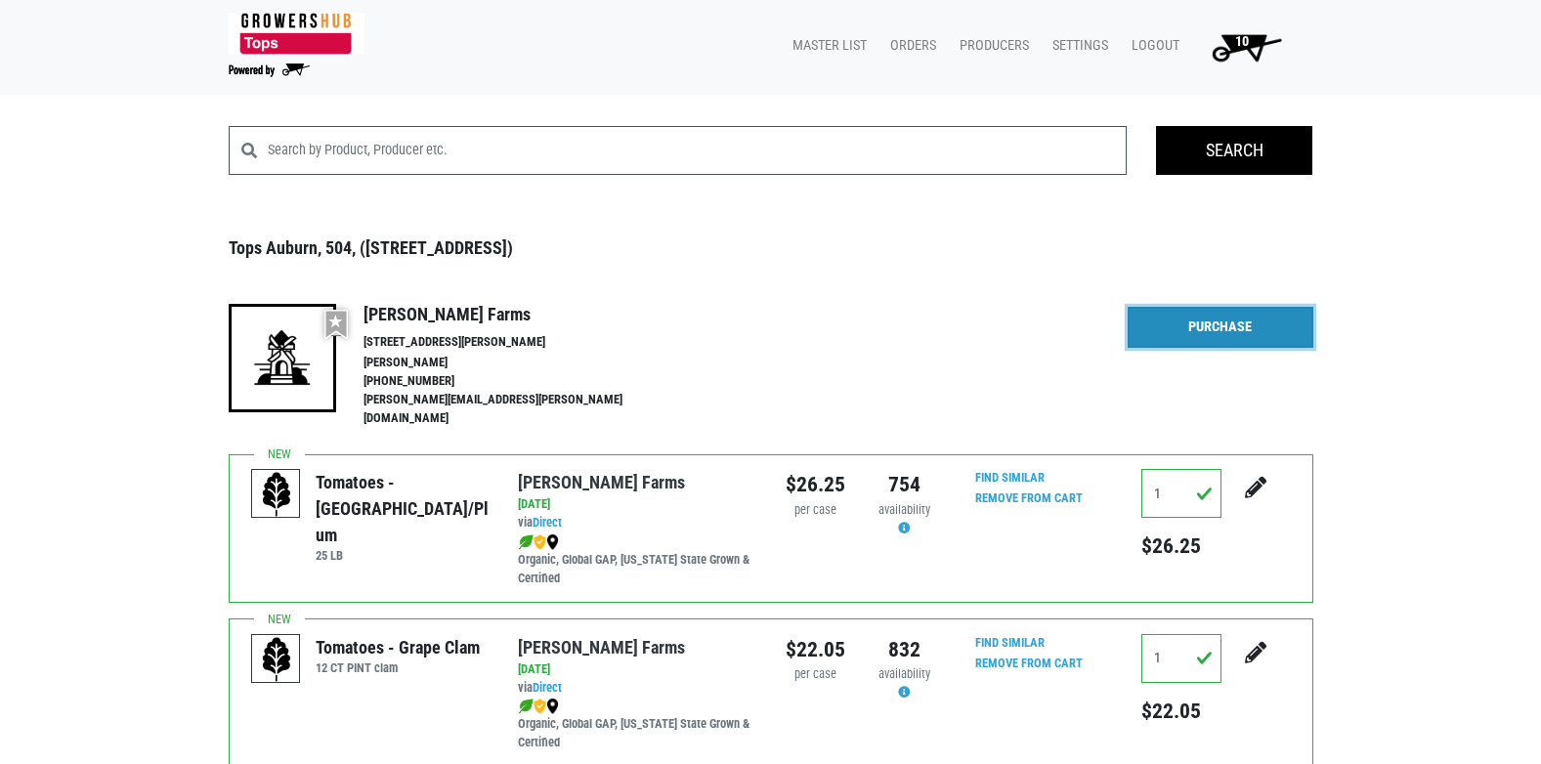
click at [1224, 320] on link "Purchase" at bounding box center [1221, 327] width 186 height 41
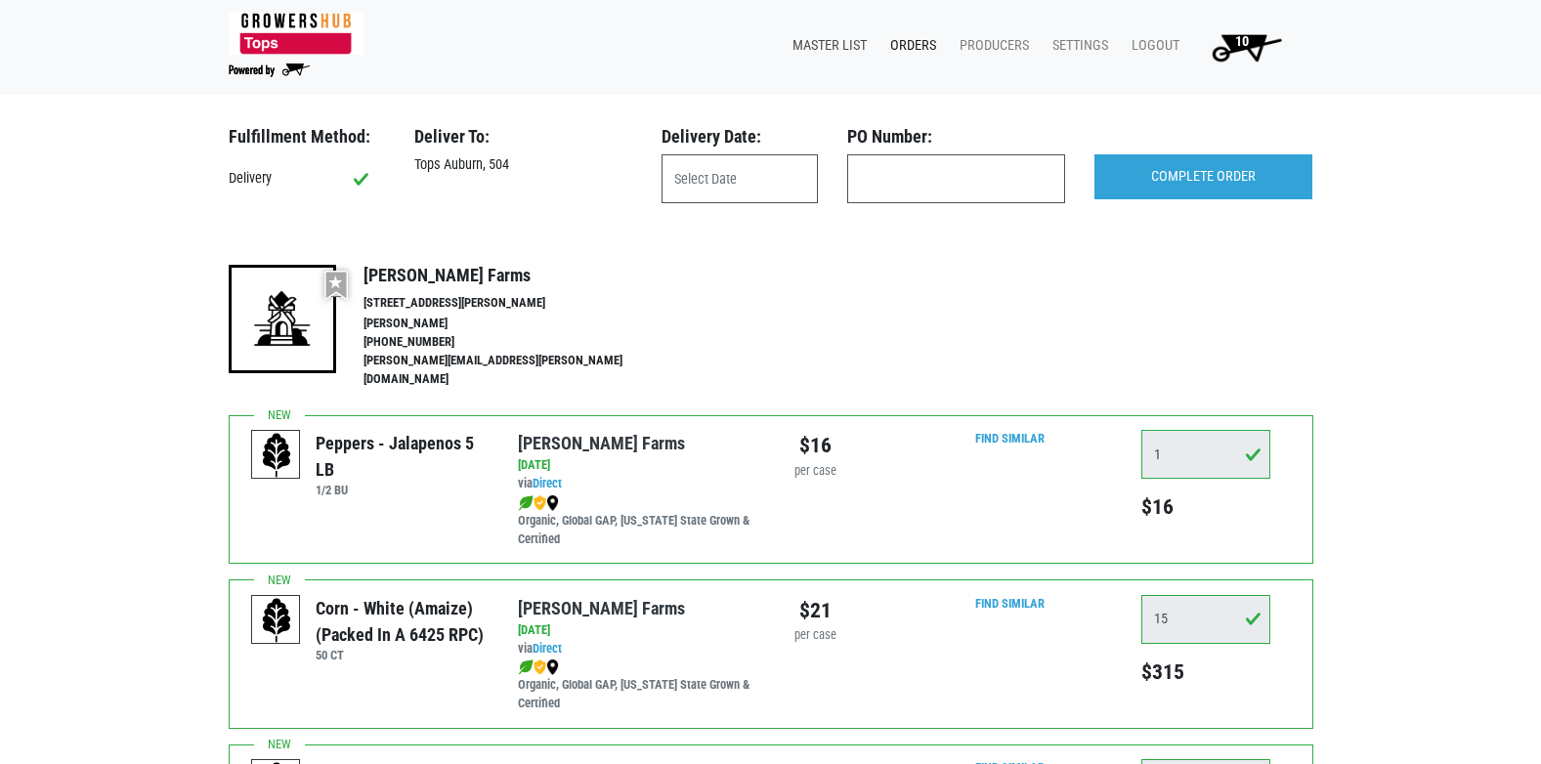
click at [839, 49] on link "Master List" at bounding box center [826, 45] width 98 height 37
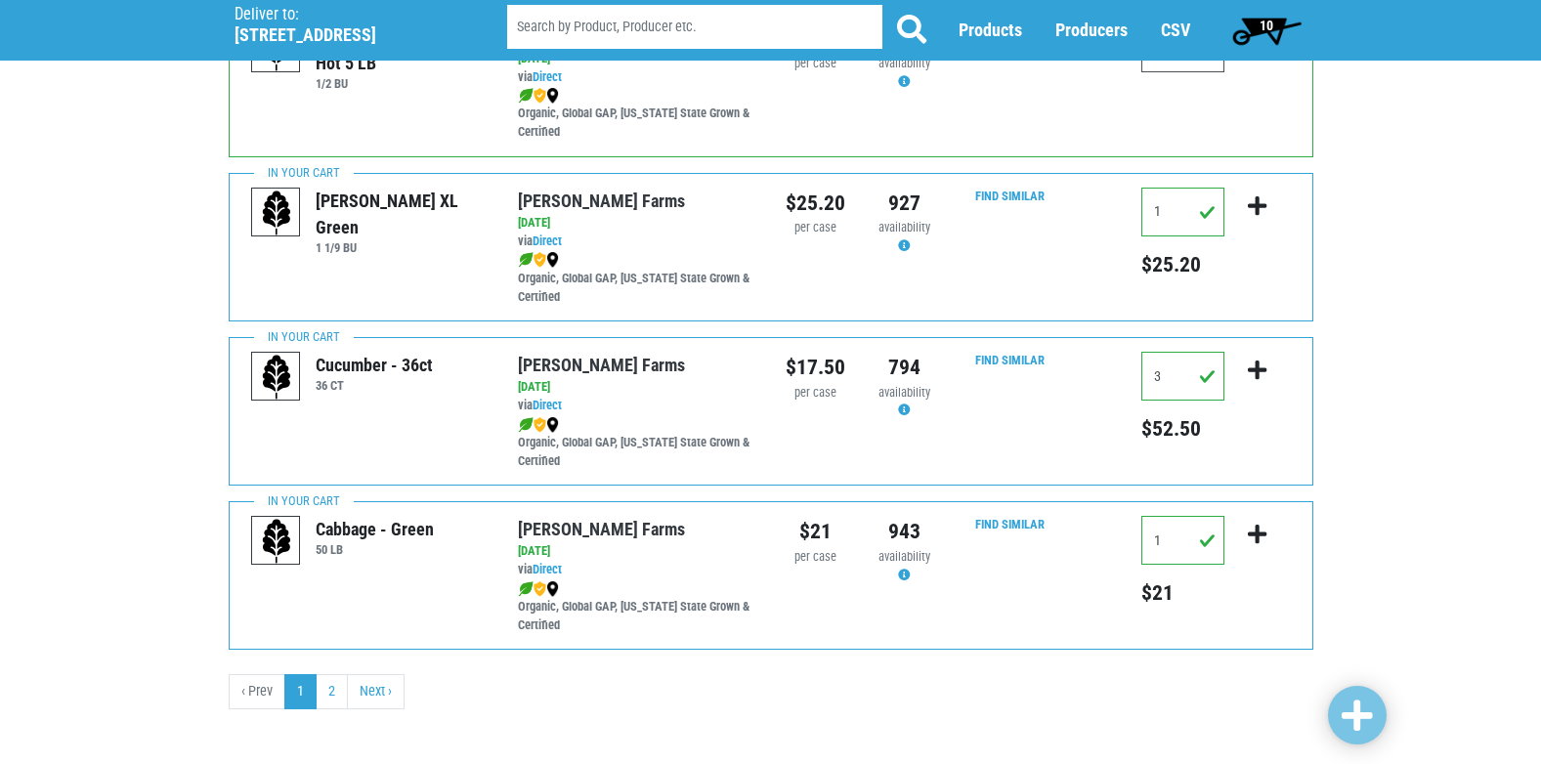
scroll to position [2855, 0]
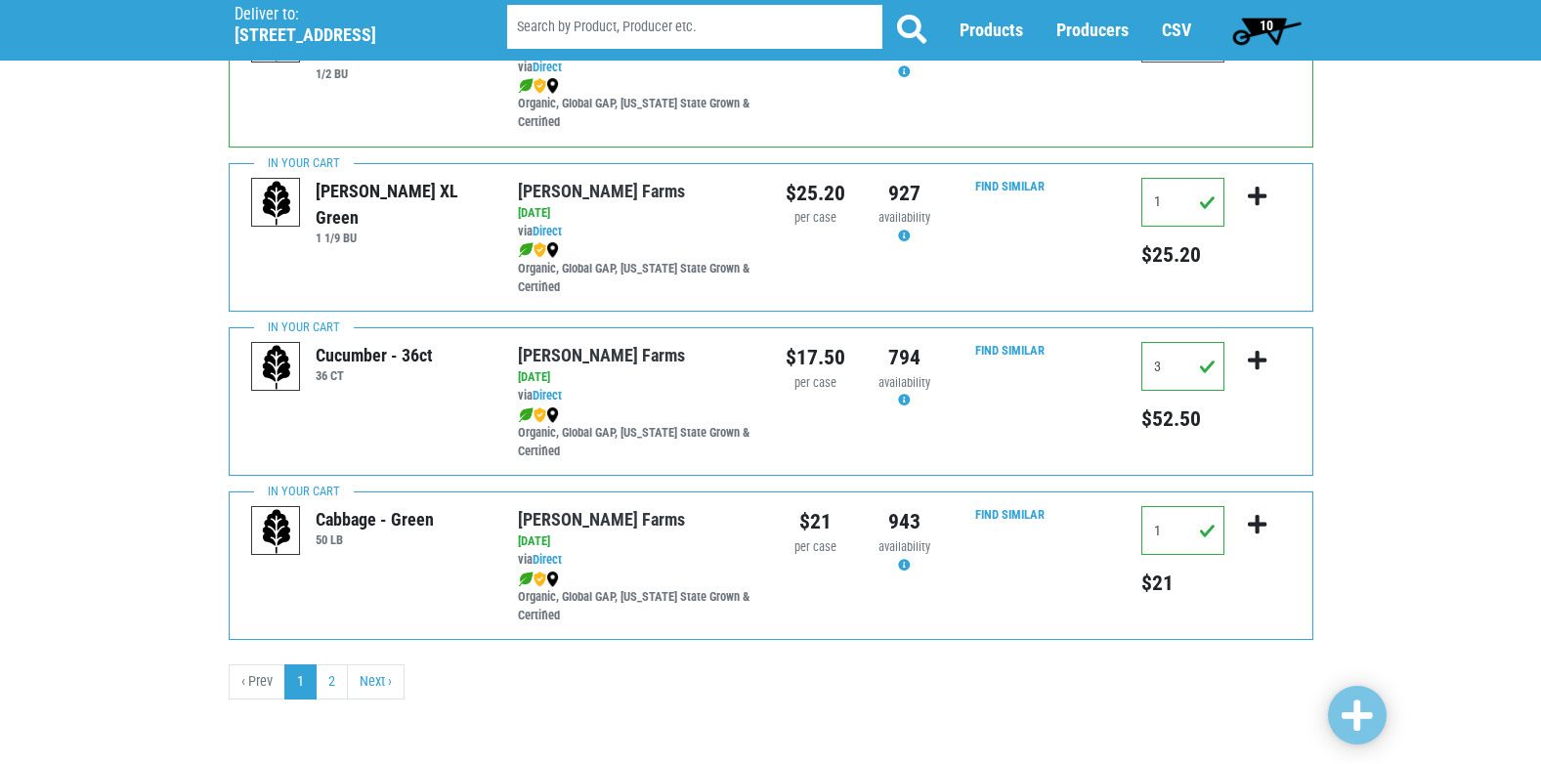
click at [1265, 23] on span "10" at bounding box center [1267, 26] width 14 height 16
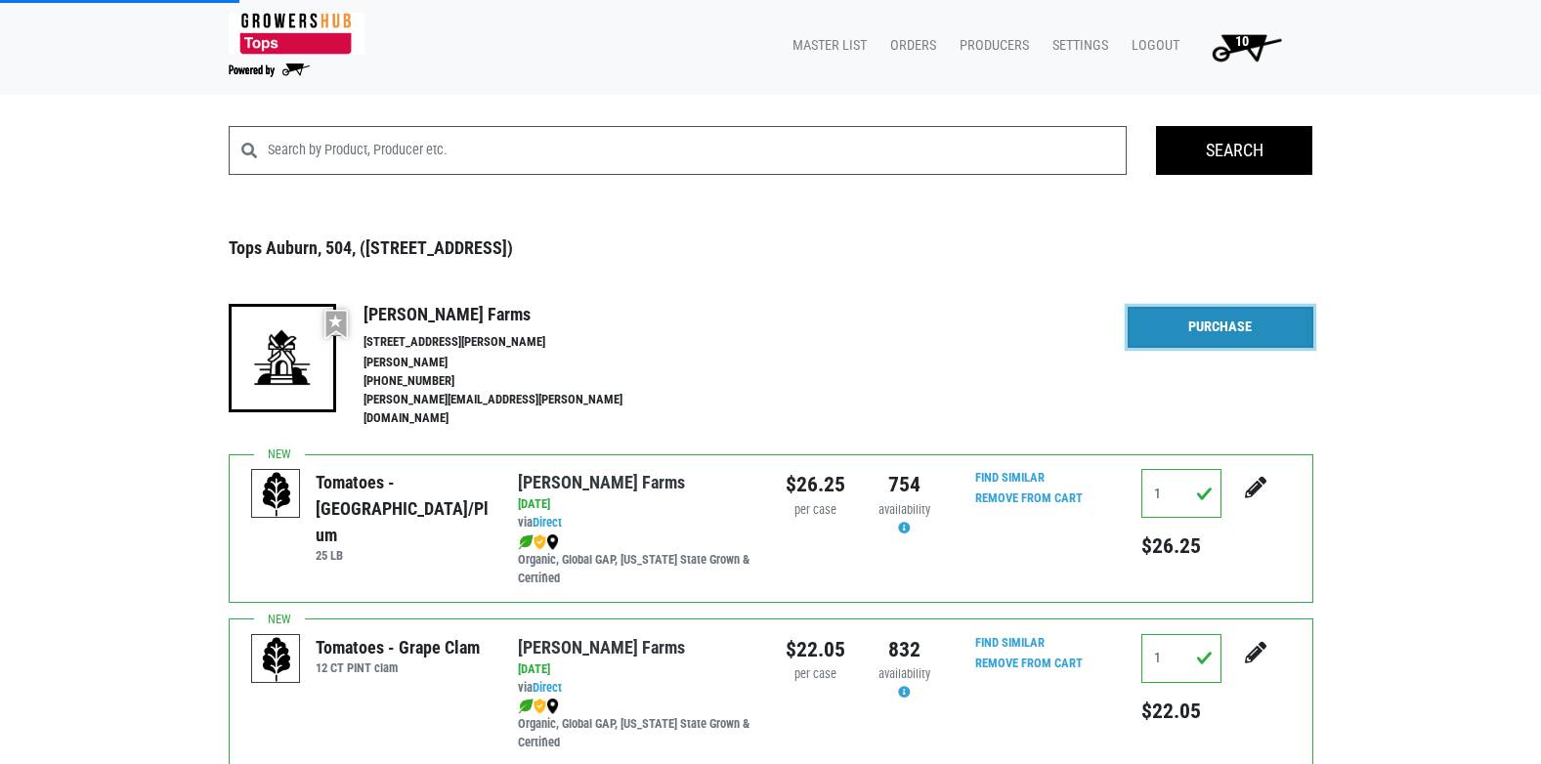
click at [1249, 322] on link "Purchase" at bounding box center [1221, 327] width 186 height 41
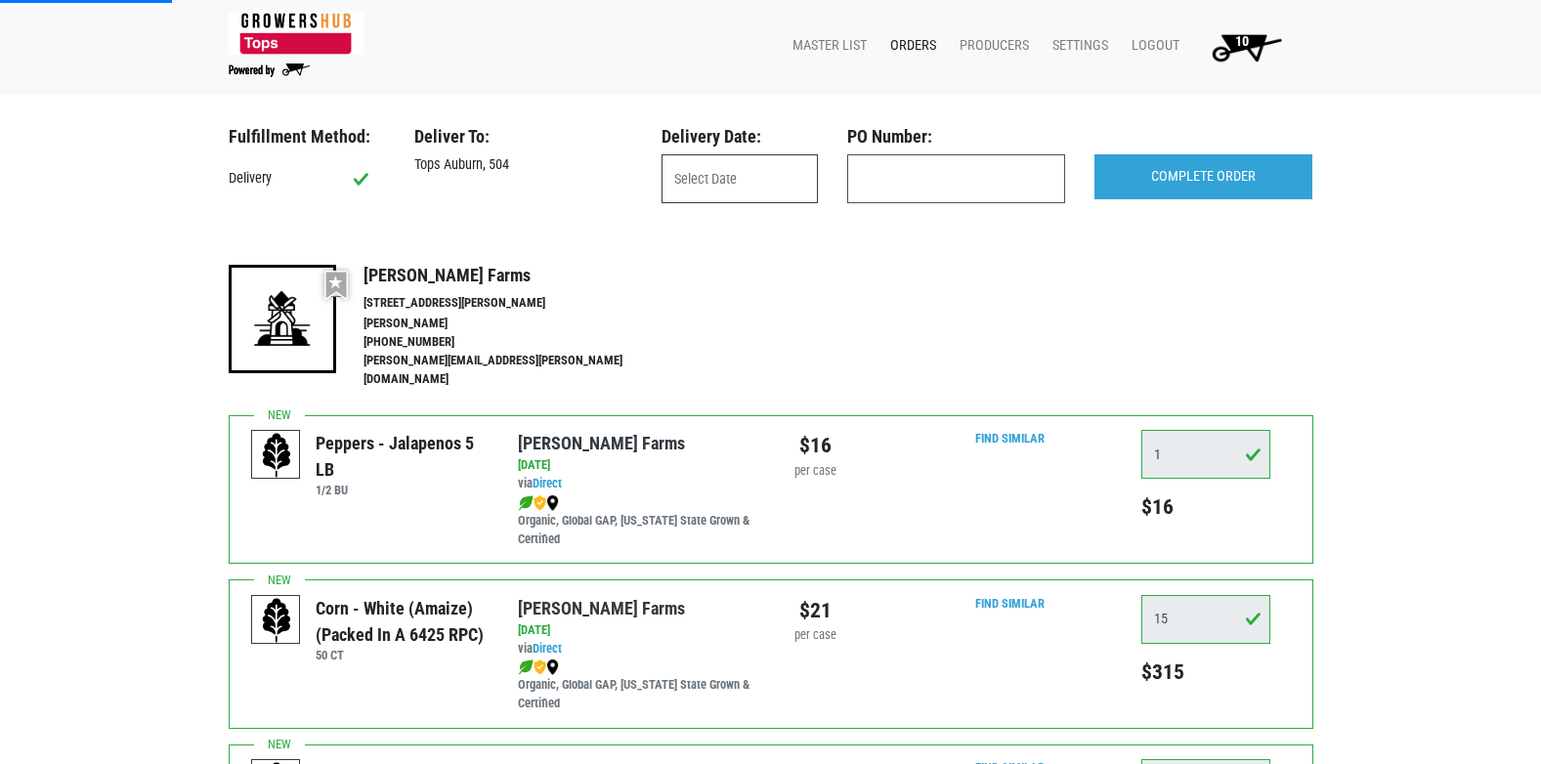
click at [726, 174] on input "text" at bounding box center [740, 178] width 156 height 49
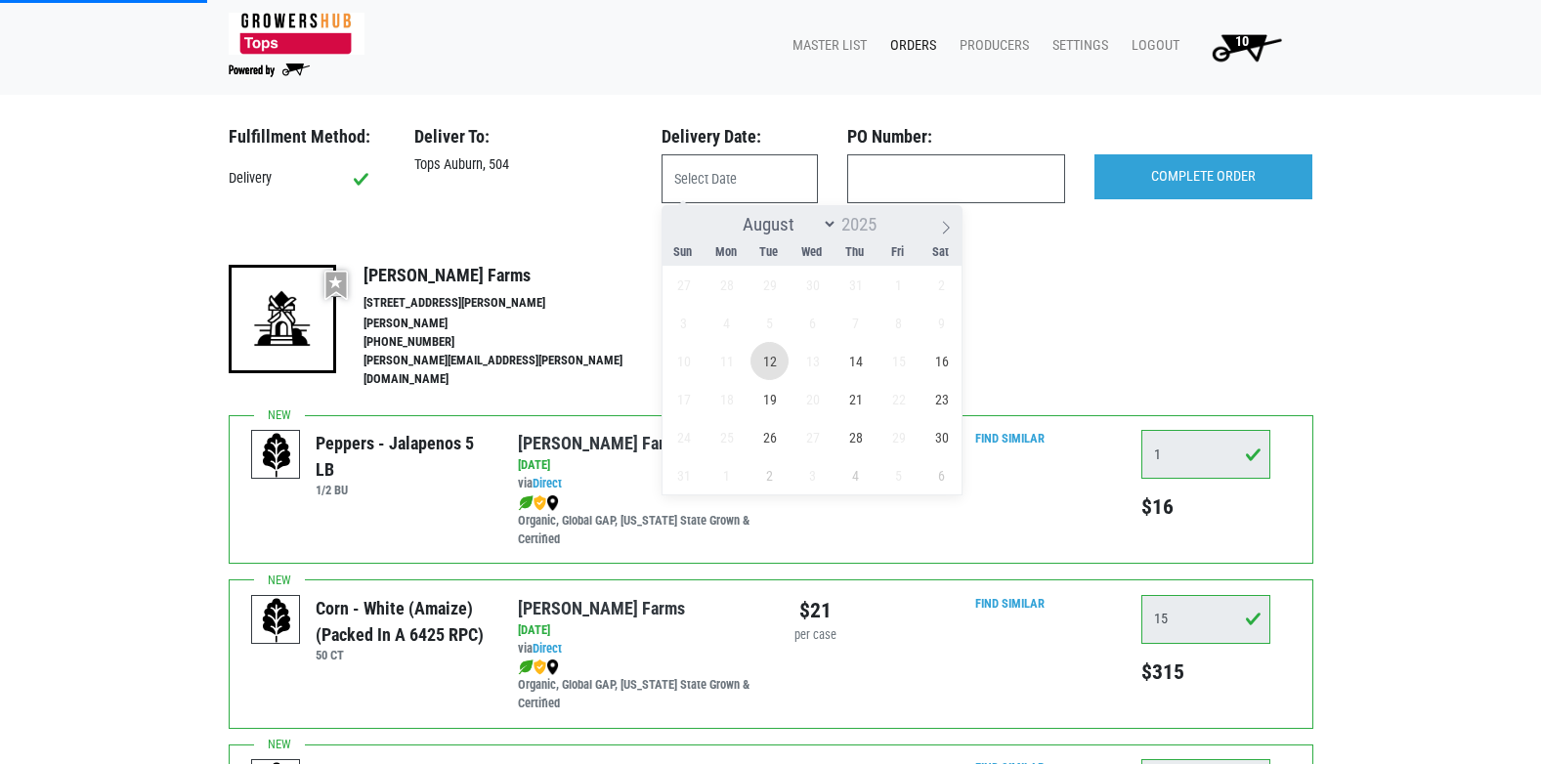
click at [780, 353] on span "12" at bounding box center [769, 361] width 38 height 38
type input "2025-08-12"
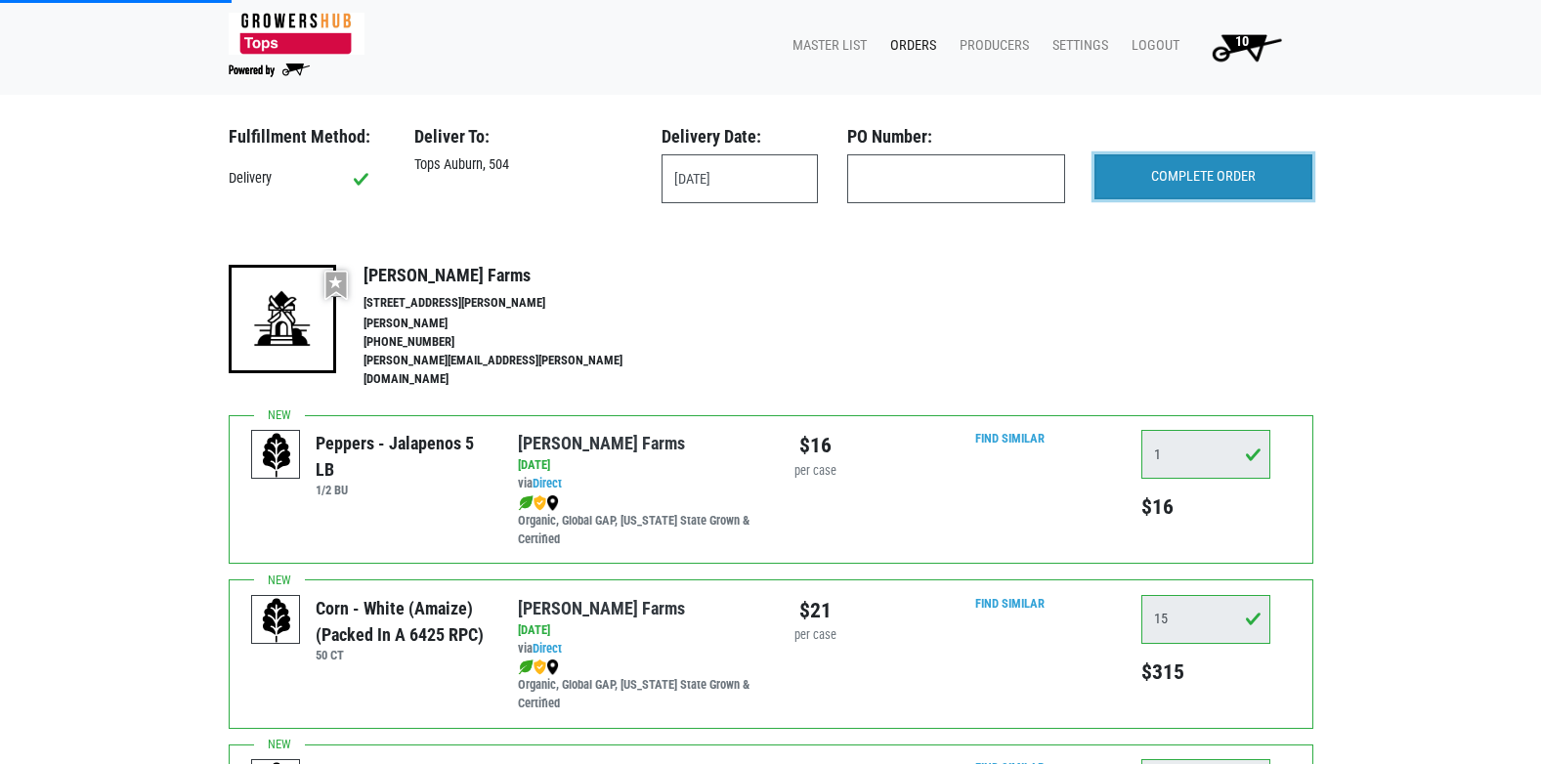
click at [1197, 161] on input "COMPLETE ORDER" at bounding box center [1203, 176] width 218 height 45
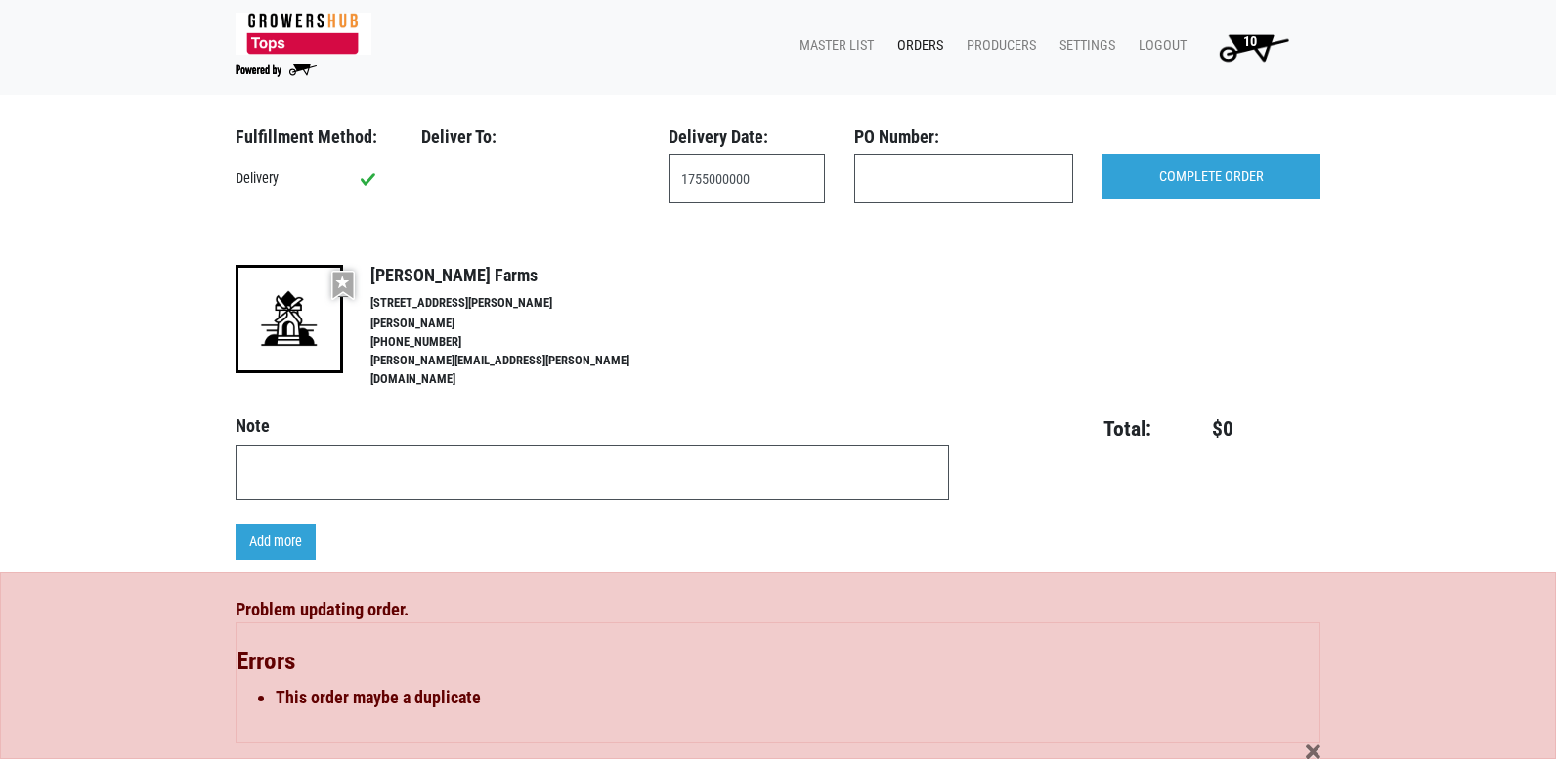
click at [920, 48] on link "Orders" at bounding box center [915, 45] width 69 height 37
